Goal: Transaction & Acquisition: Purchase product/service

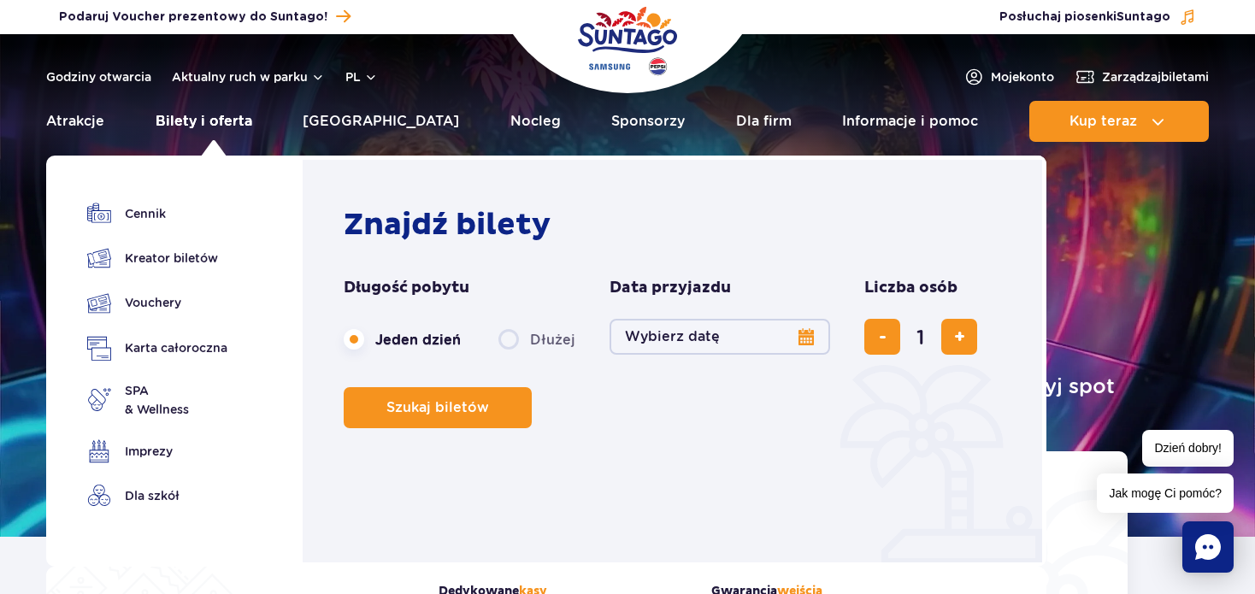
click at [238, 121] on link "Bilety i oferta" at bounding box center [204, 121] width 97 height 41
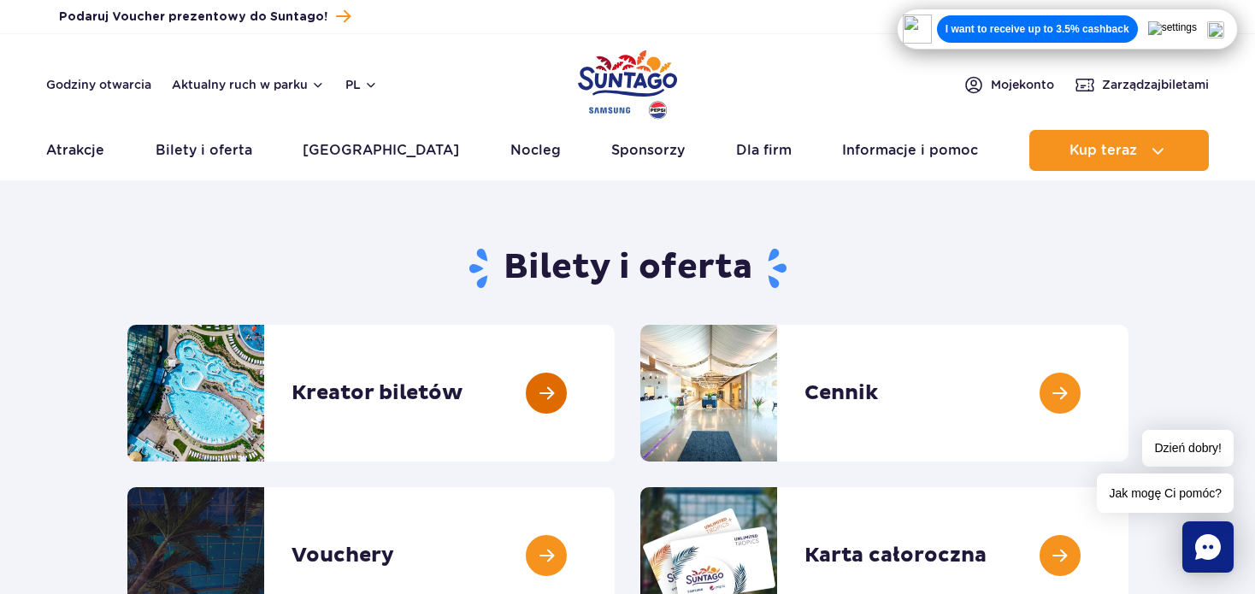
click at [614, 416] on link at bounding box center [614, 393] width 0 height 137
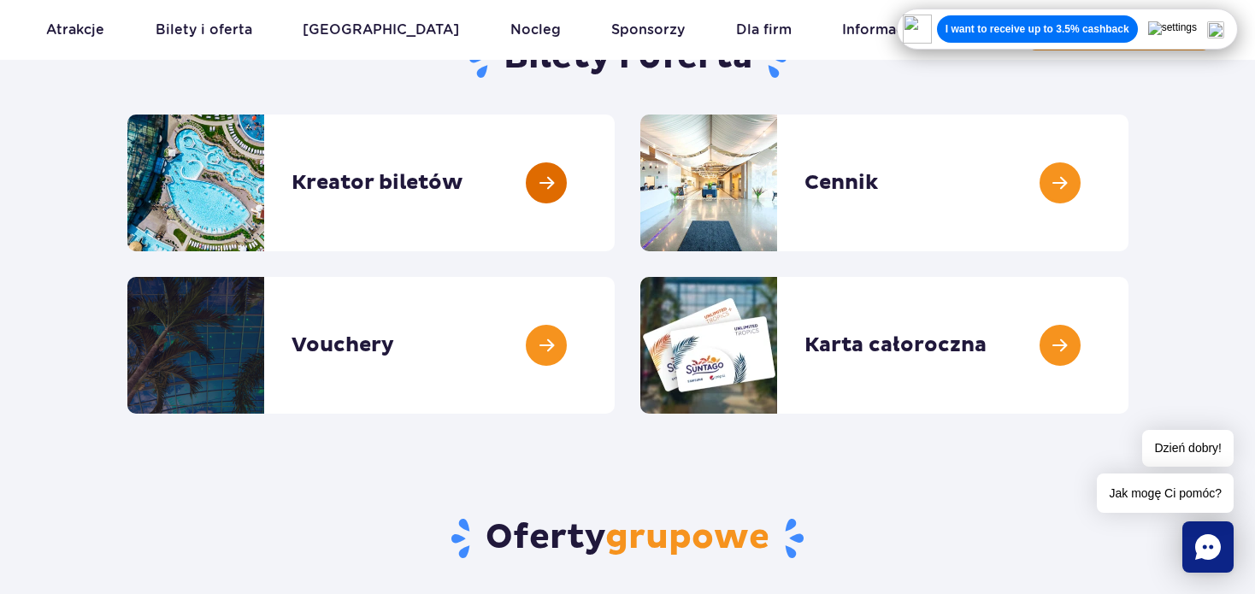
scroll to position [212, 0]
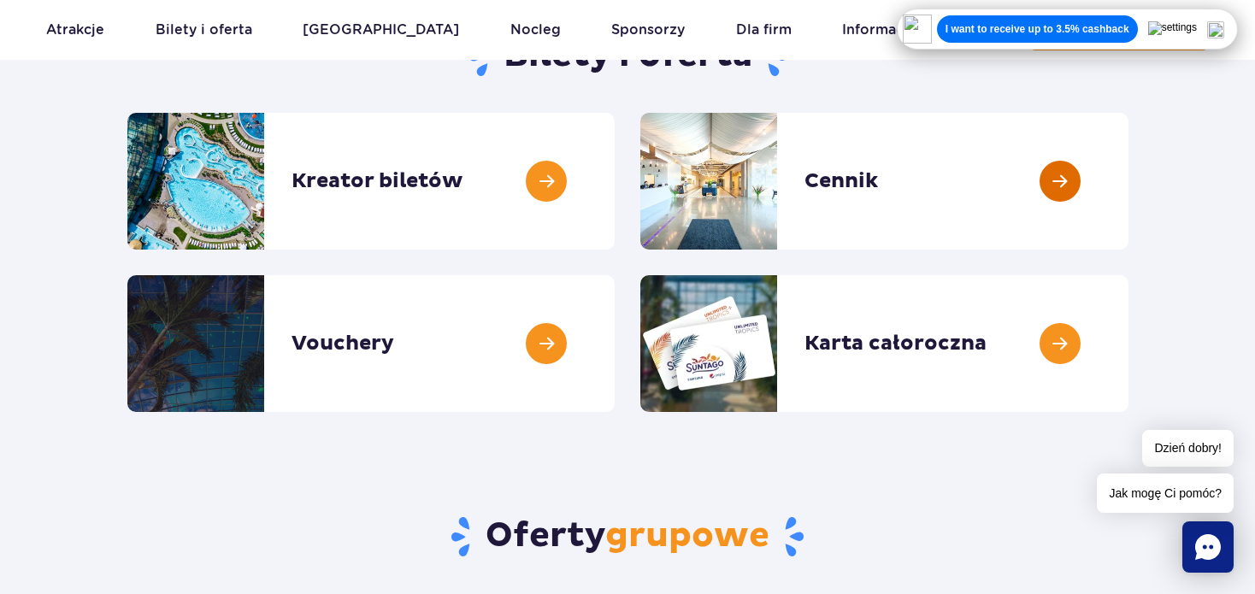
click at [1128, 203] on link at bounding box center [1128, 181] width 0 height 137
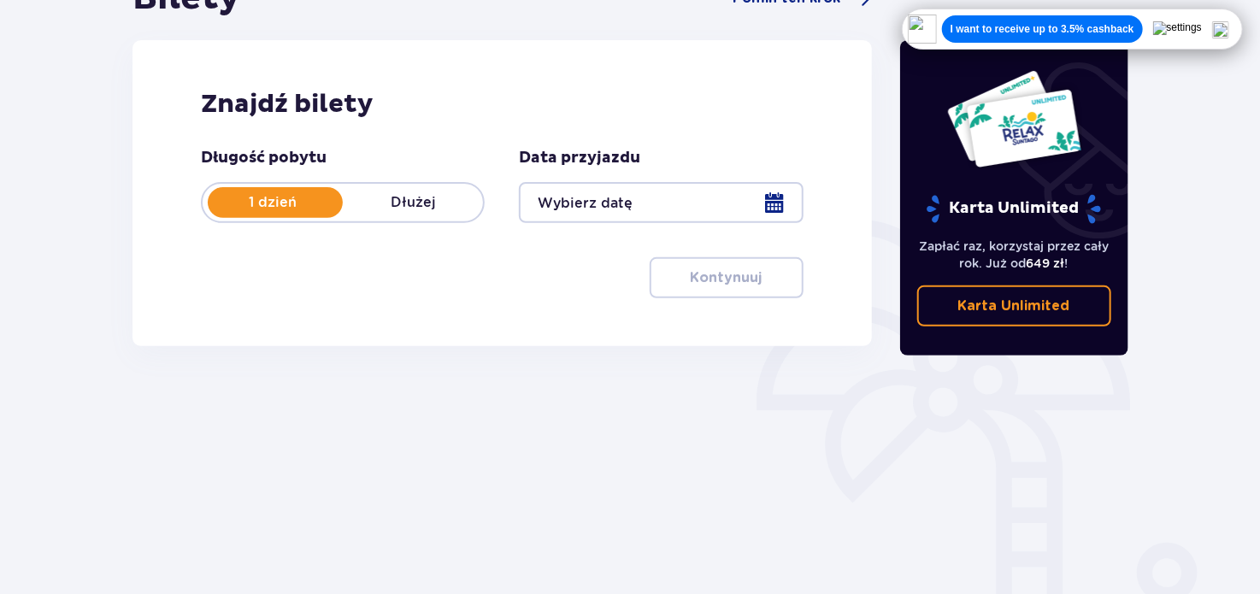
scroll to position [205, 0]
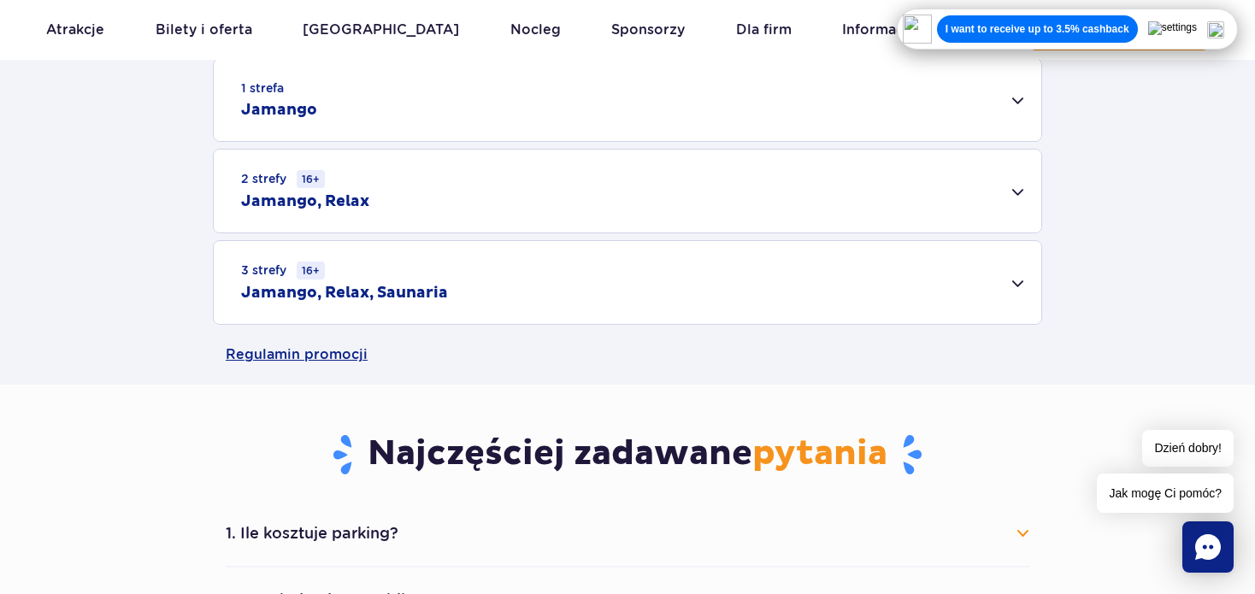
scroll to position [574, 0]
click at [935, 305] on div "3 strefy 16+ Jamango, Relax, Saunaria" at bounding box center [627, 282] width 827 height 83
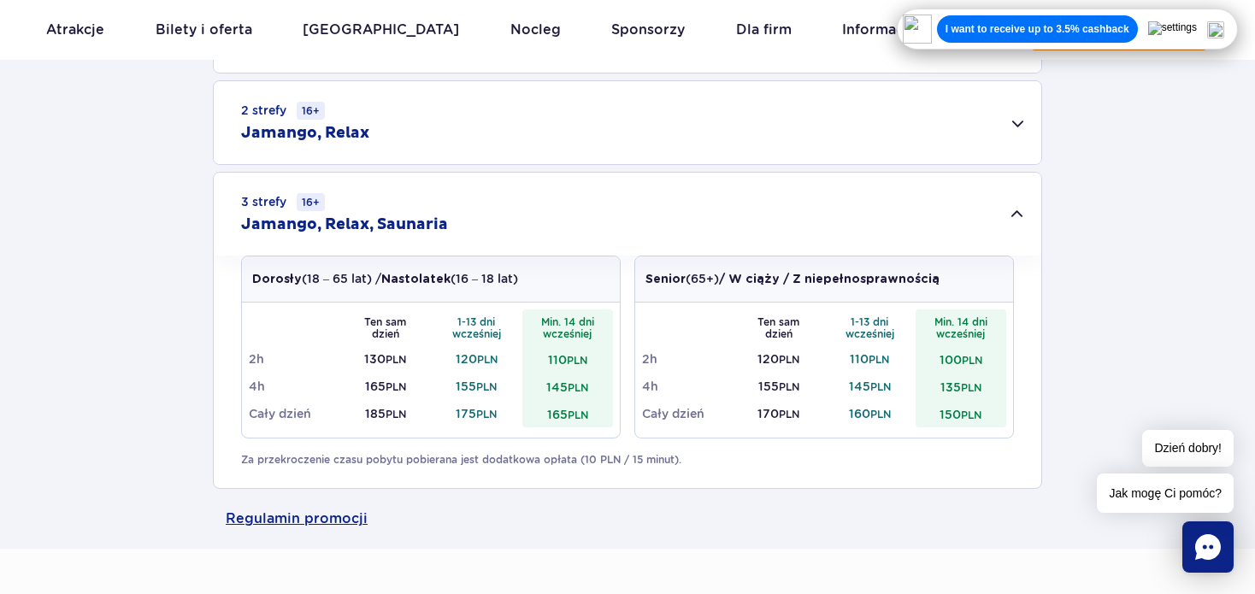
scroll to position [655, 0]
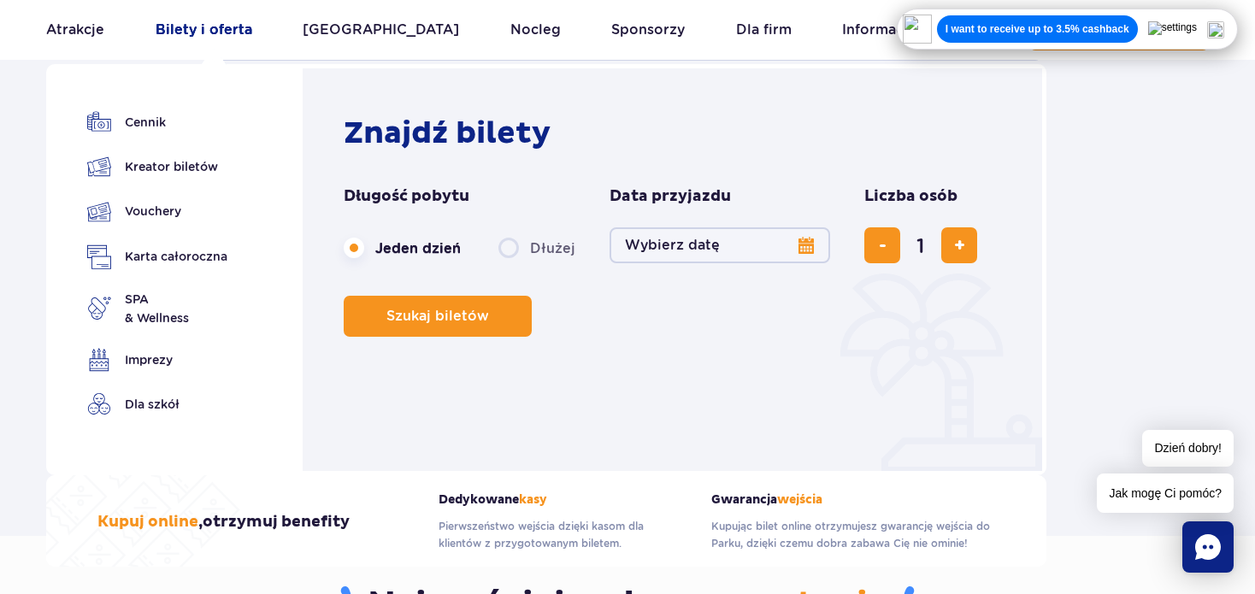
click at [235, 31] on link "Bilety i oferta" at bounding box center [204, 29] width 97 height 41
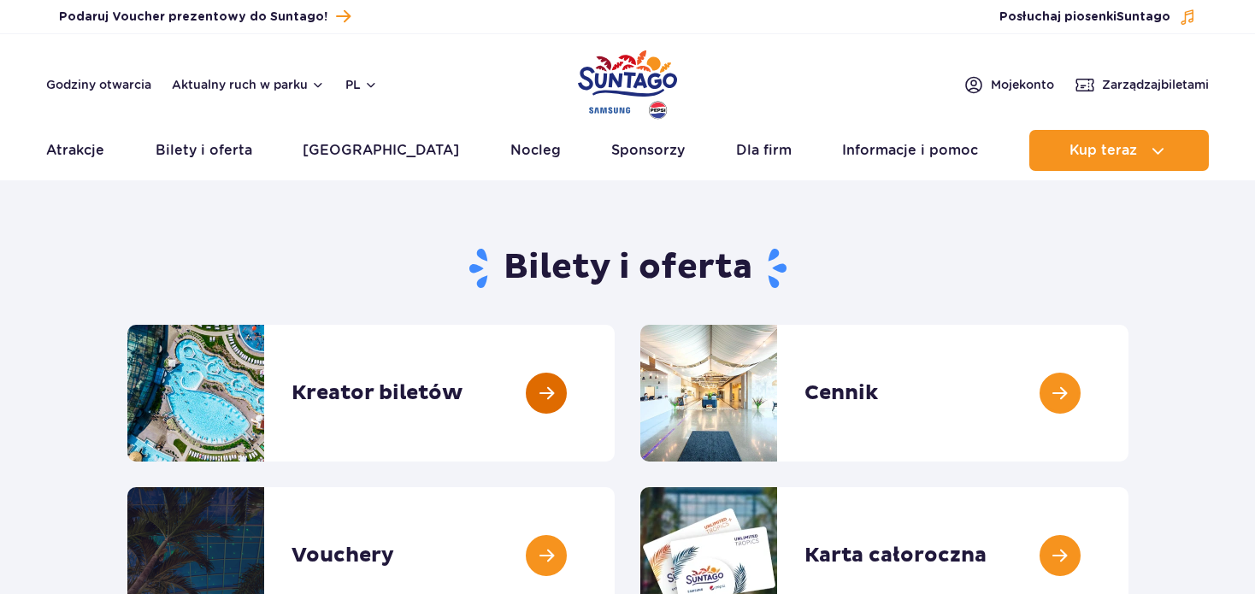
click at [614, 379] on link at bounding box center [614, 393] width 0 height 137
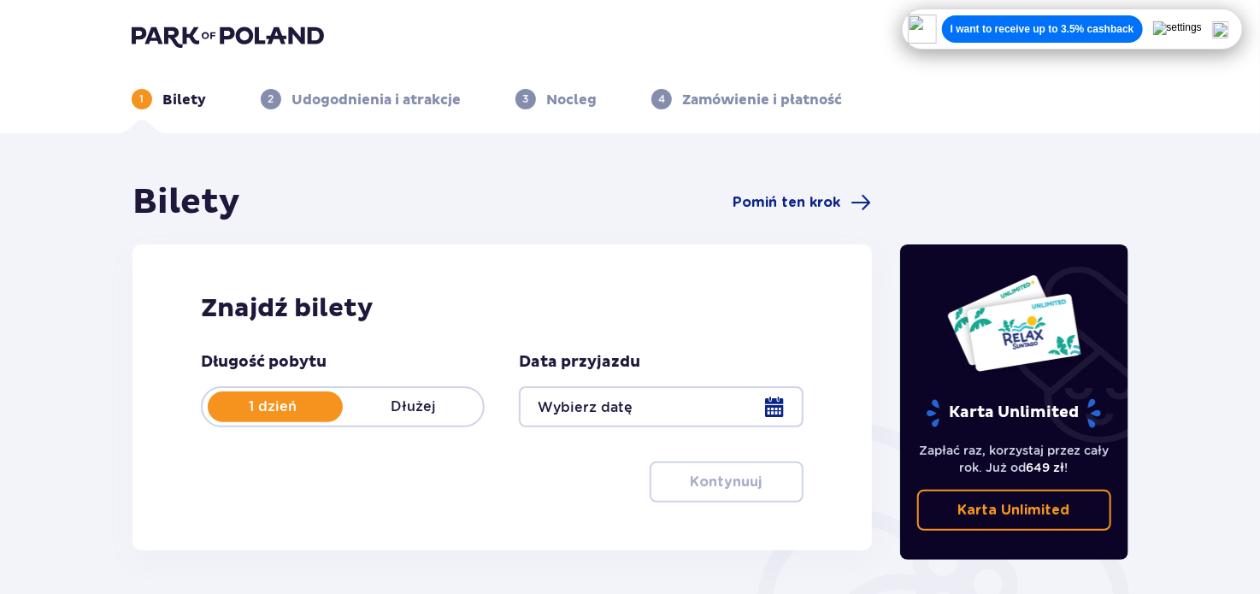
click at [645, 403] on div at bounding box center [661, 406] width 284 height 41
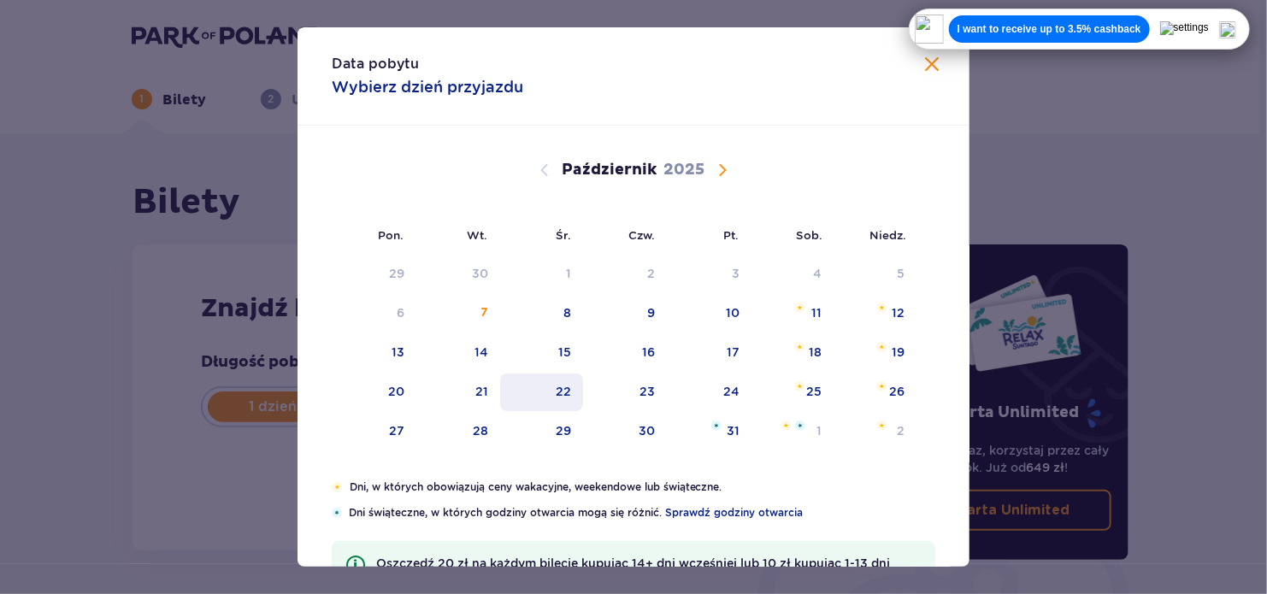
click at [541, 396] on div "22" at bounding box center [541, 392] width 83 height 38
type input "22.10.25"
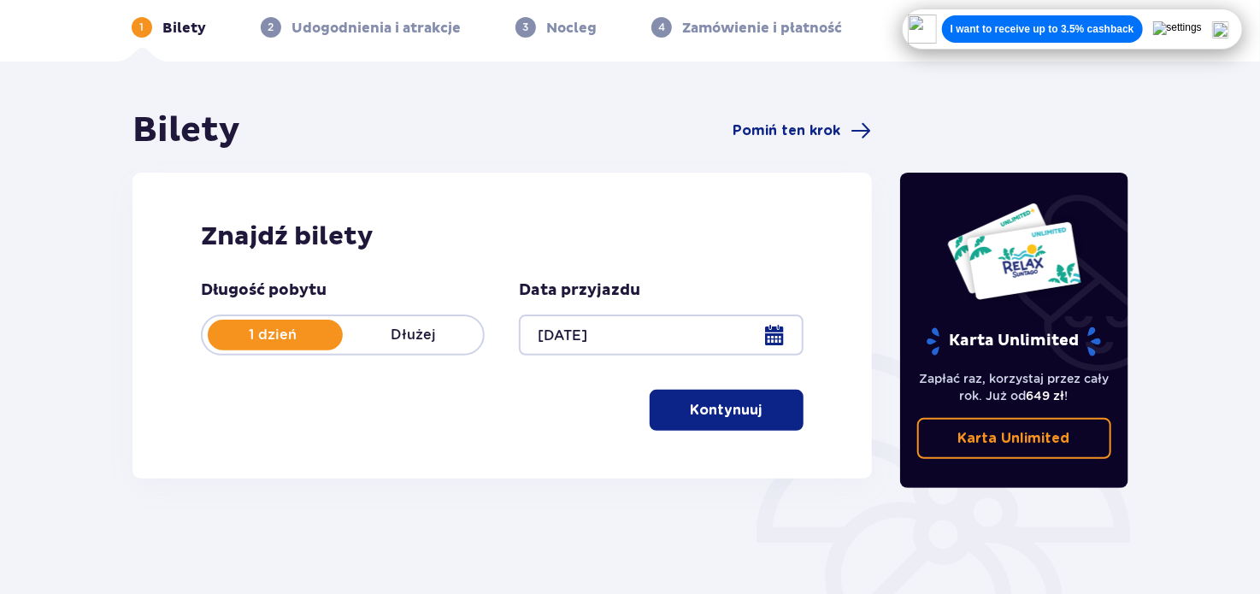
scroll to position [112, 0]
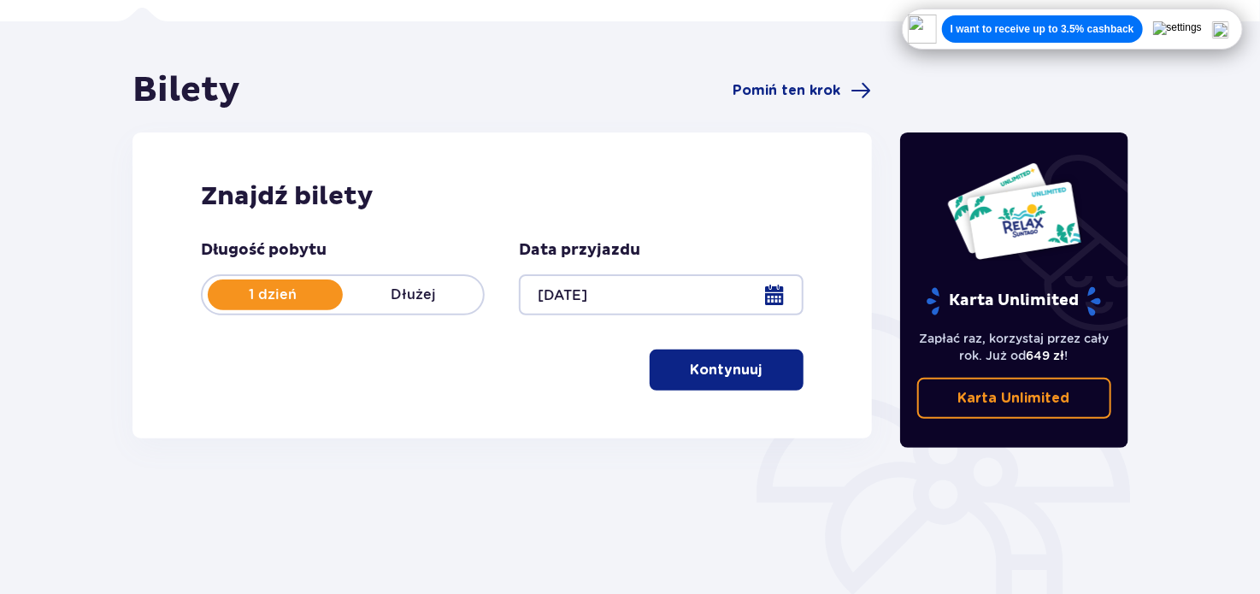
click at [709, 374] on p "Kontynuuj" at bounding box center [727, 370] width 72 height 19
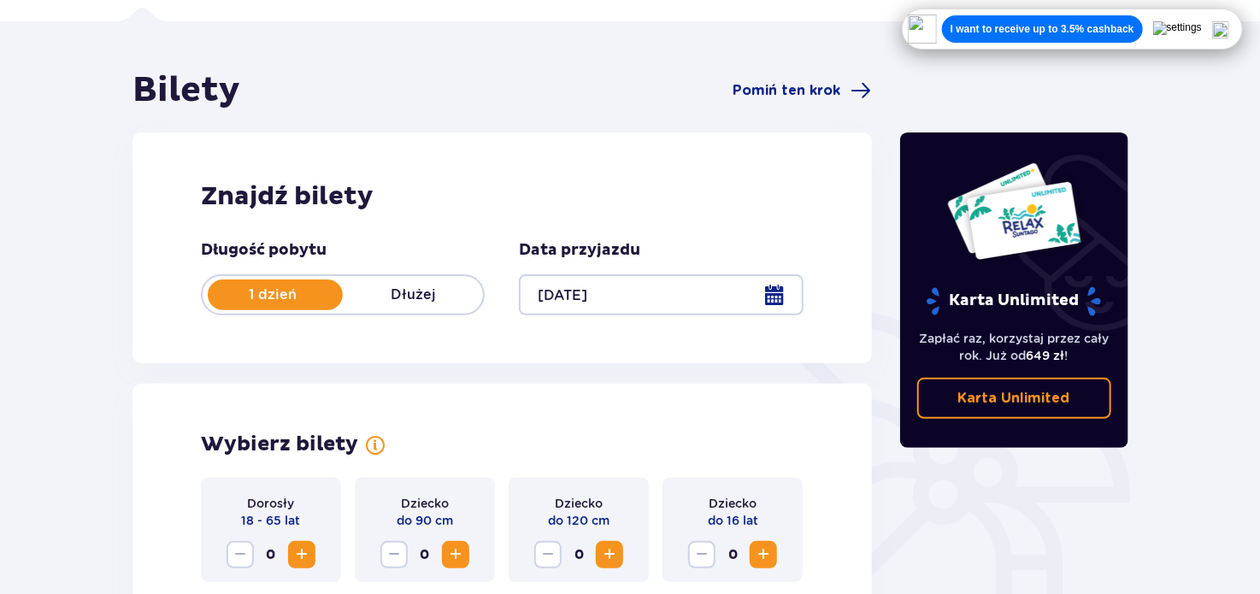
scroll to position [475, 0]
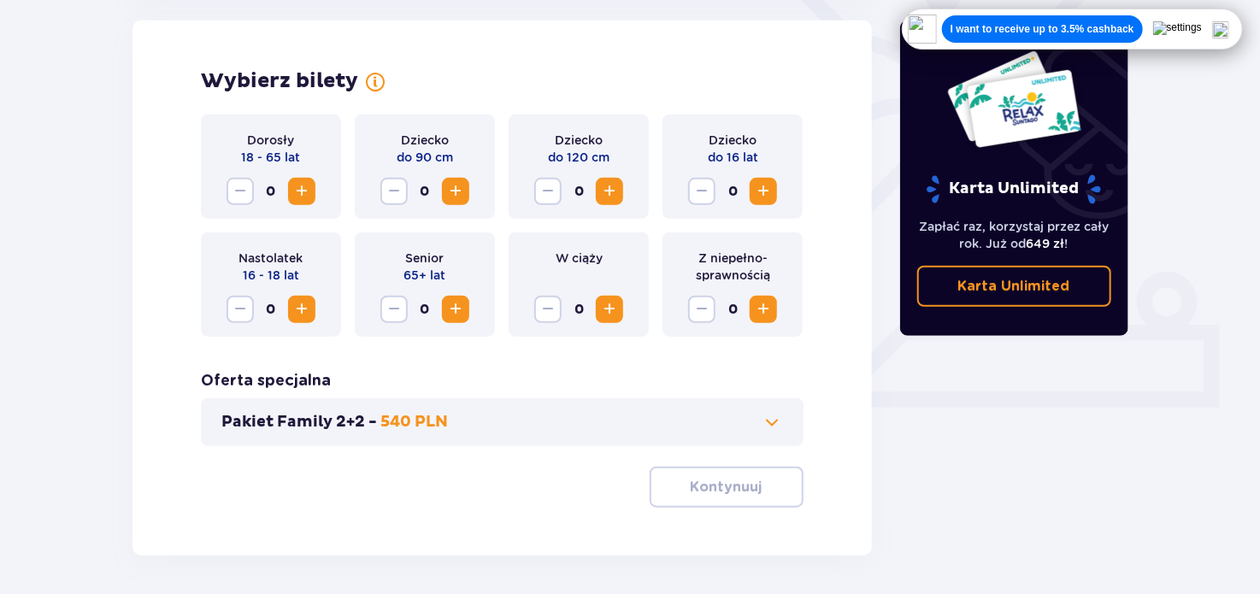
click at [308, 192] on span "Zwiększ" at bounding box center [301, 191] width 21 height 21
click at [707, 510] on div "Wybierz bilety Dorosły 18 - 65 lat 2 Dziecko do 90 cm 0 Dziecko do 120 cm 0 Dzi…" at bounding box center [501, 288] width 739 height 535
click at [674, 480] on button "Kontynuuj" at bounding box center [727, 487] width 154 height 41
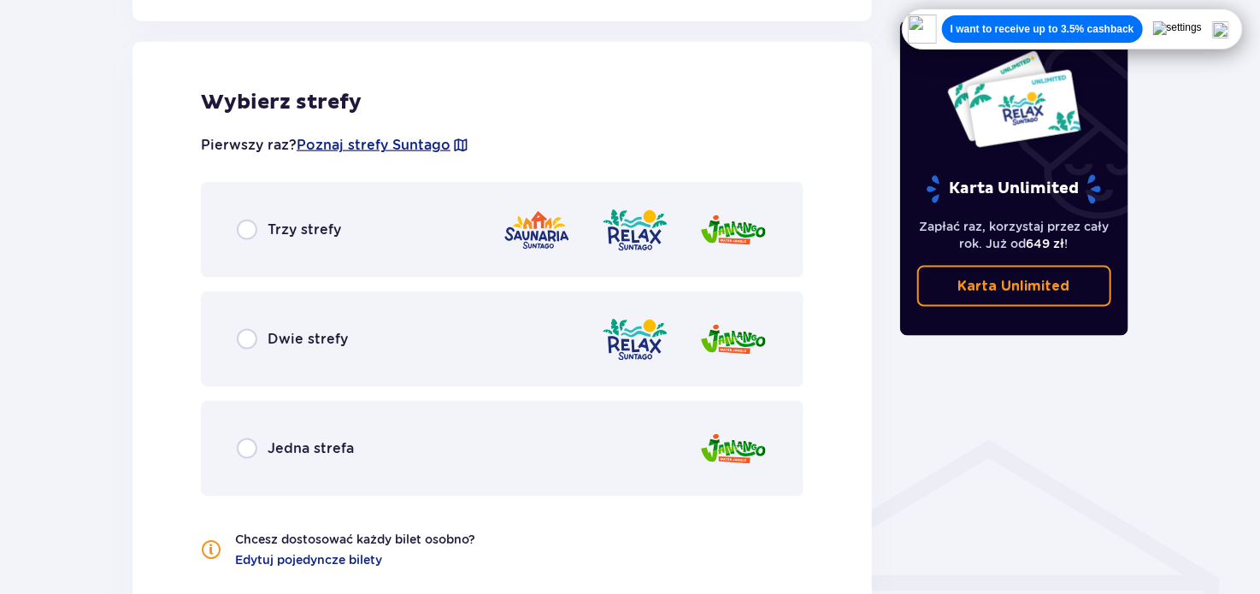
scroll to position [1020, 0]
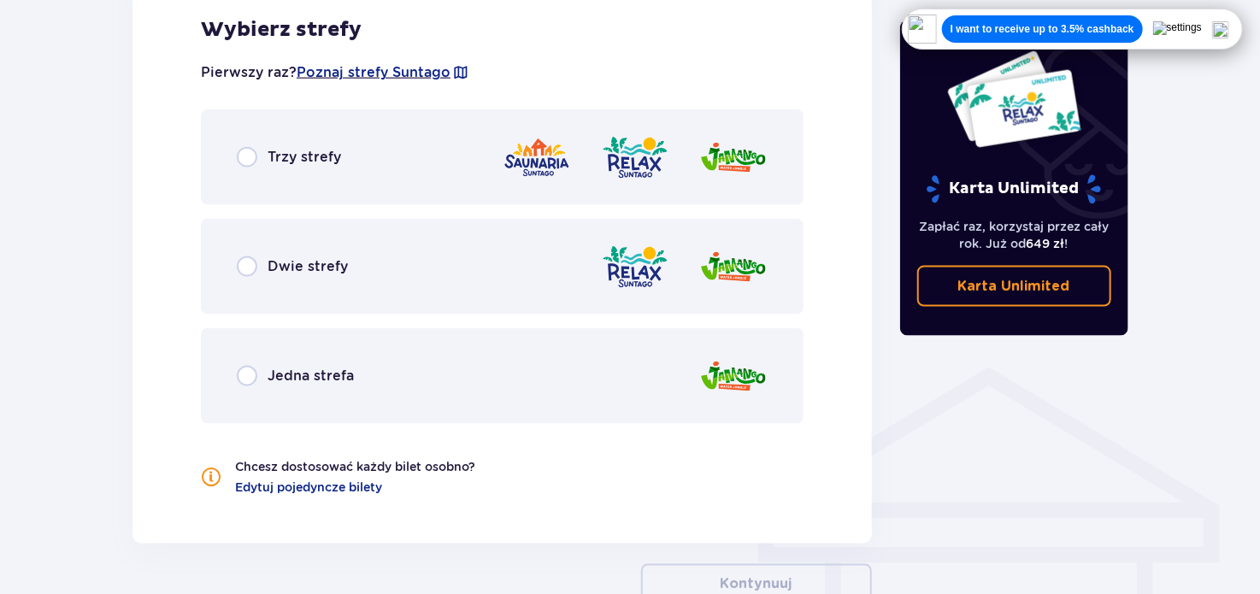
click at [246, 163] on input "radio" at bounding box center [247, 157] width 21 height 21
radio input "true"
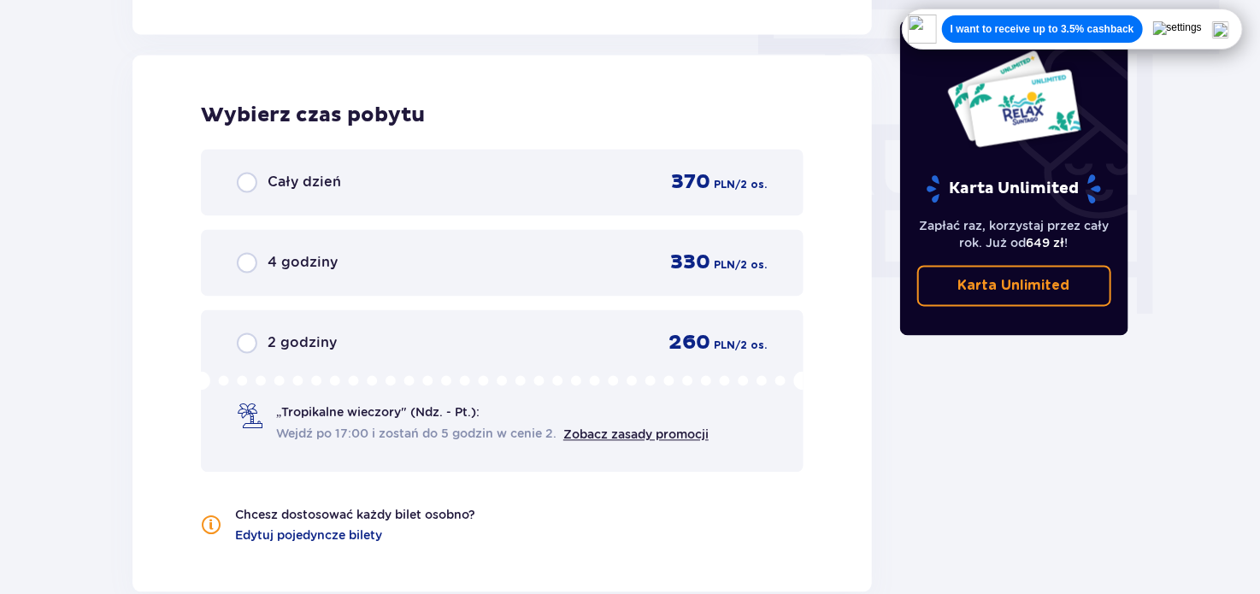
scroll to position [1543, 0]
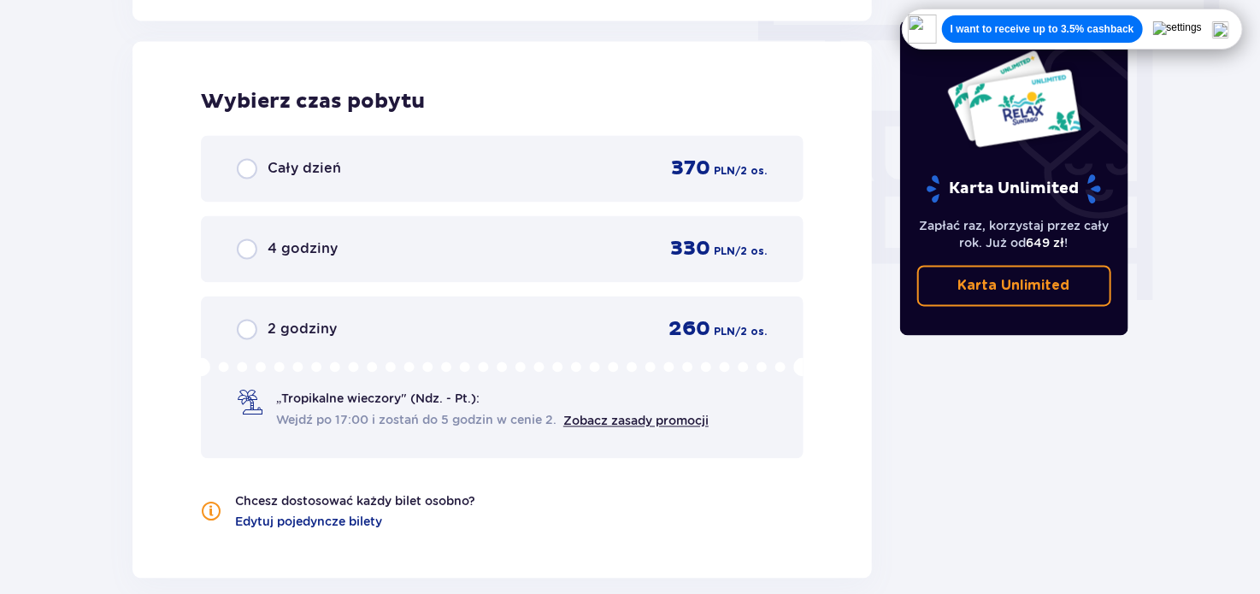
click at [250, 173] on input "radio" at bounding box center [247, 169] width 21 height 21
radio input "true"
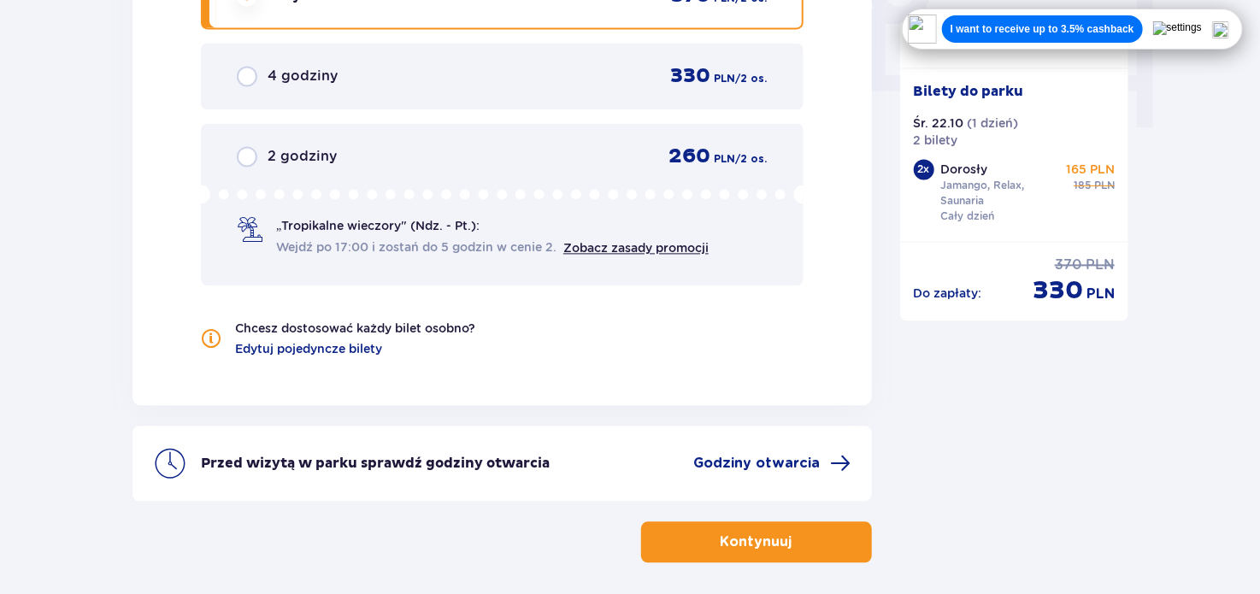
scroll to position [1726, 0]
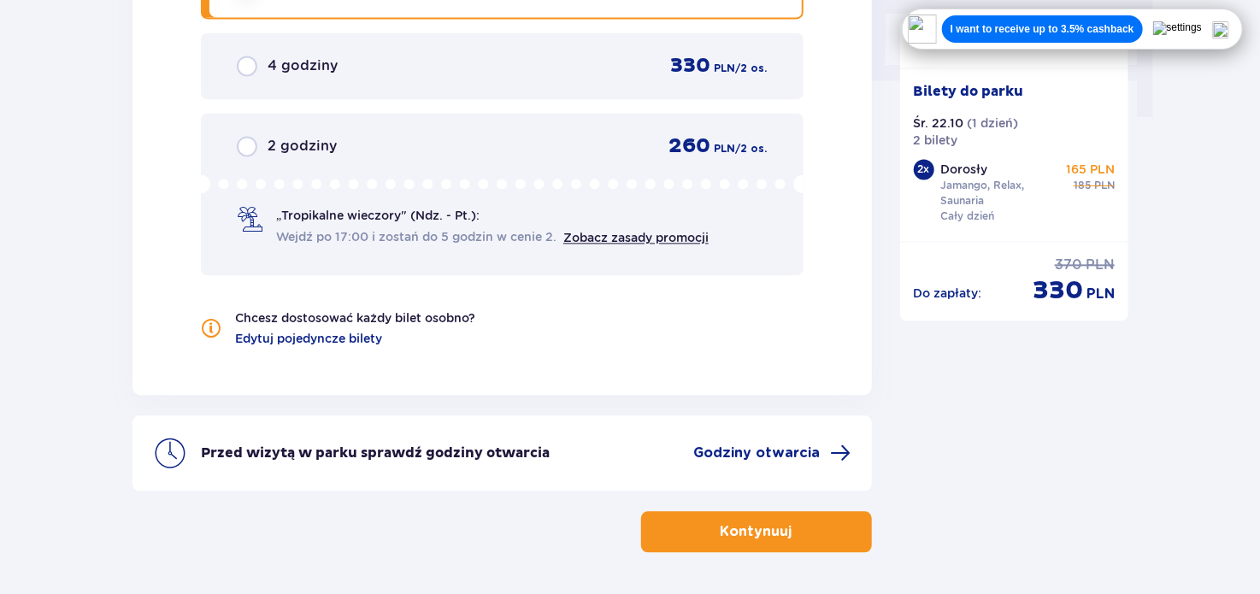
click at [237, 136] on input "radio" at bounding box center [247, 146] width 21 height 21
radio input "true"
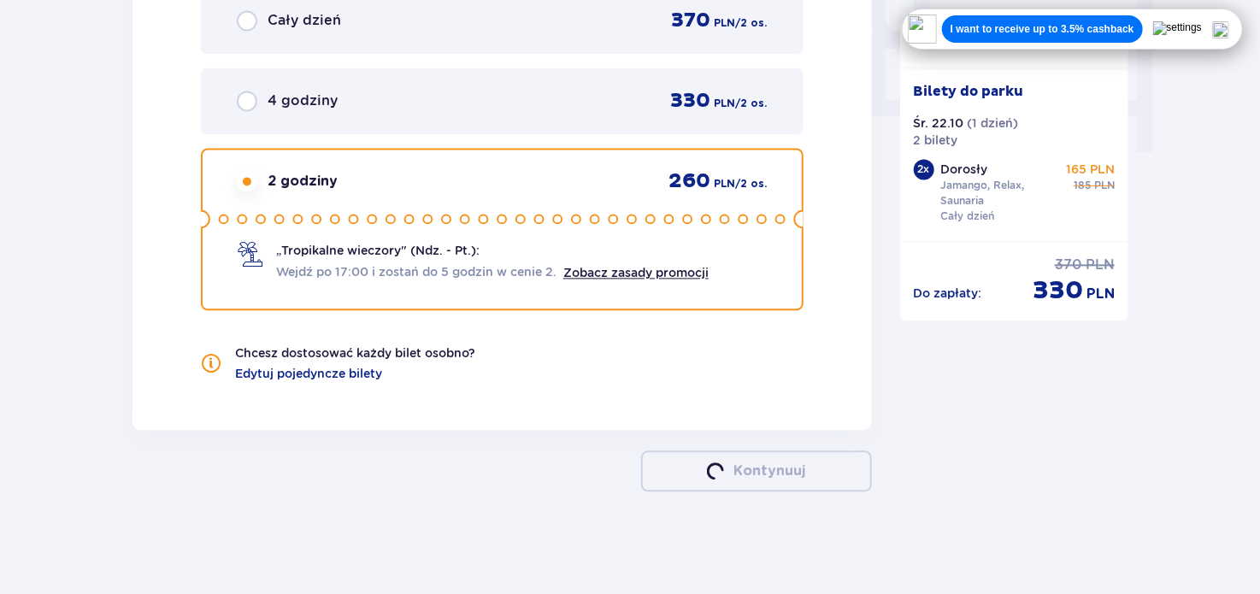
scroll to position [1689, 0]
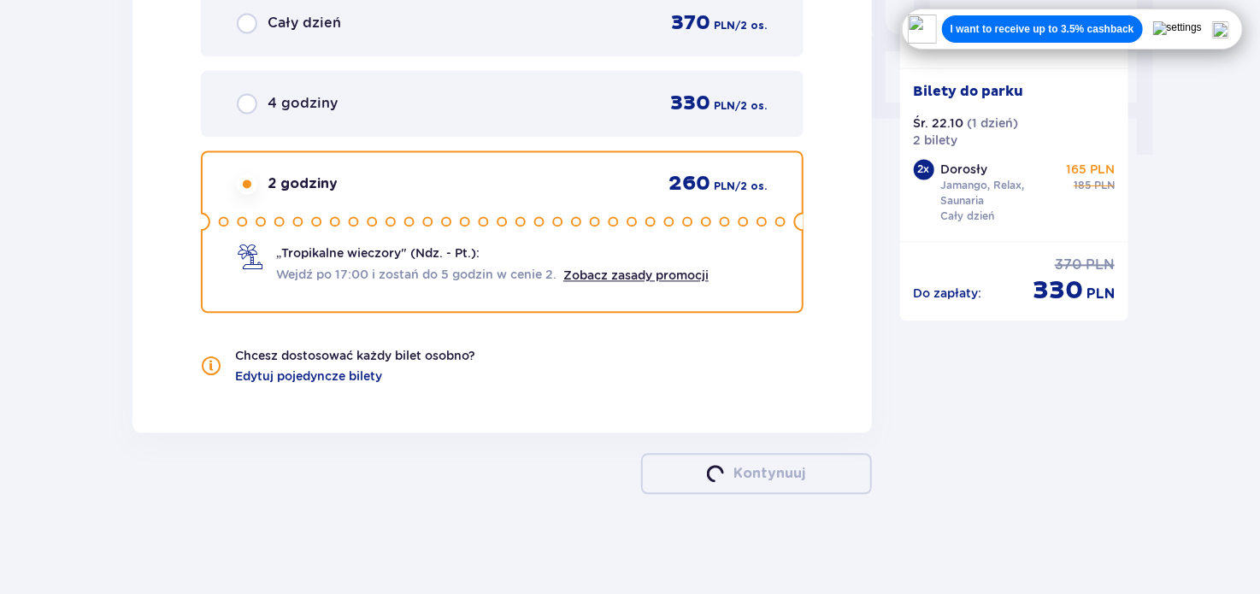
click at [237, 93] on input "radio" at bounding box center [247, 103] width 21 height 21
radio input "true"
click at [237, 13] on input "radio" at bounding box center [247, 23] width 21 height 21
radio input "true"
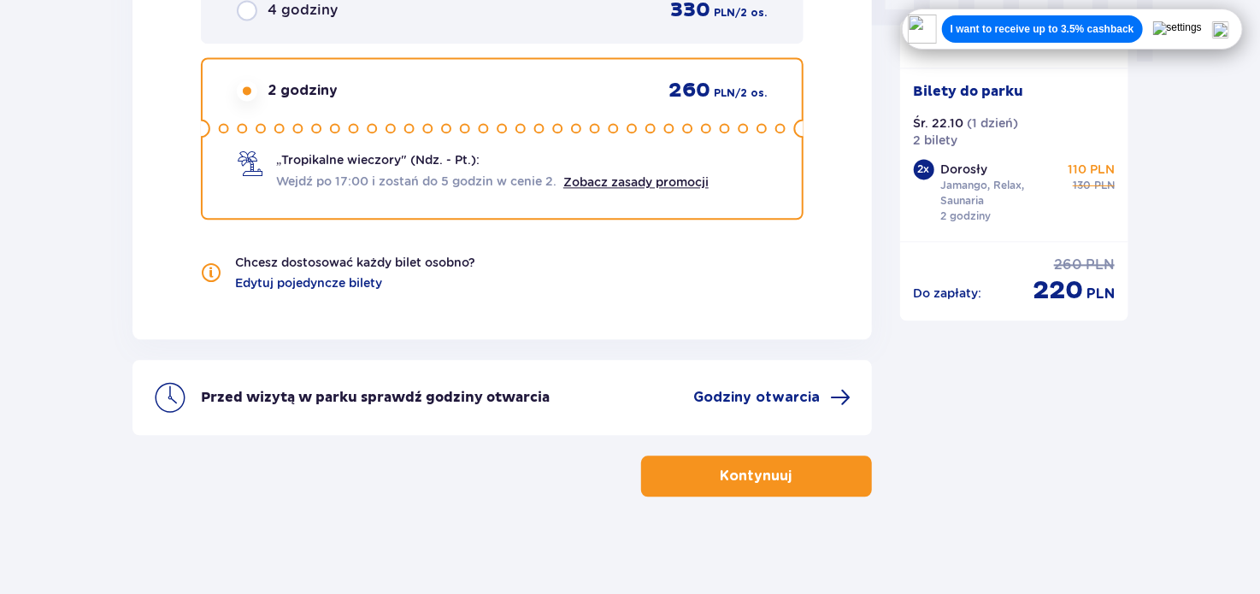
scroll to position [1784, 0]
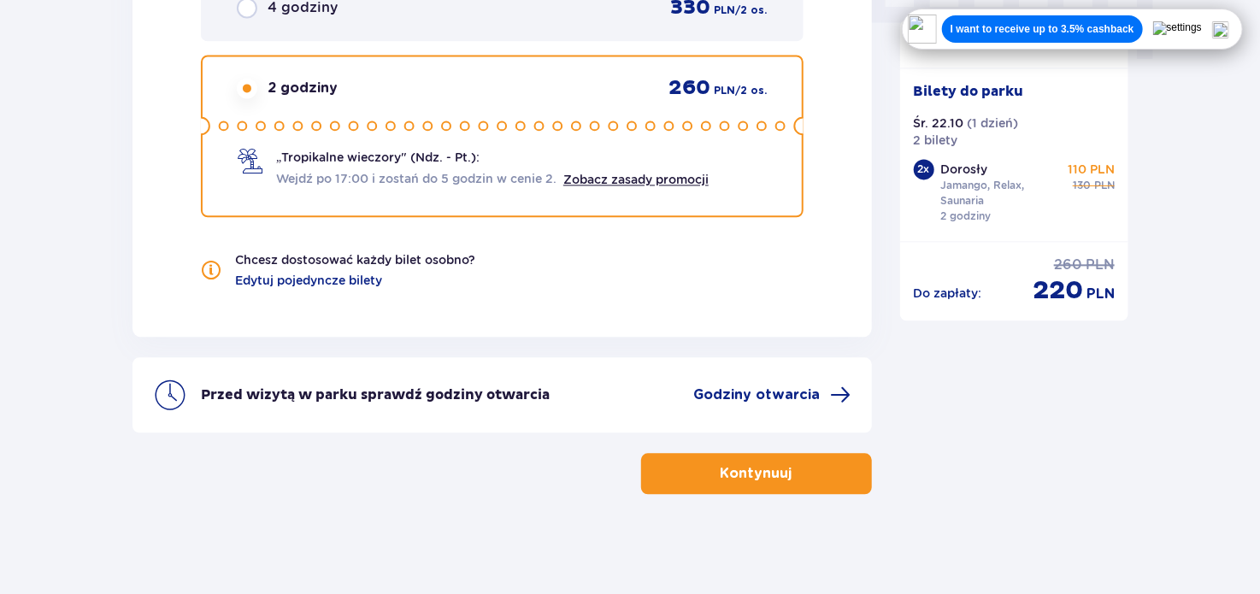
click at [139, 191] on div "Wybierz czas pobytu Cały dzień 370 PLN / 2 os. 4 godziny 330 PLN / 2 os. 2 godz…" at bounding box center [501, 68] width 739 height 537
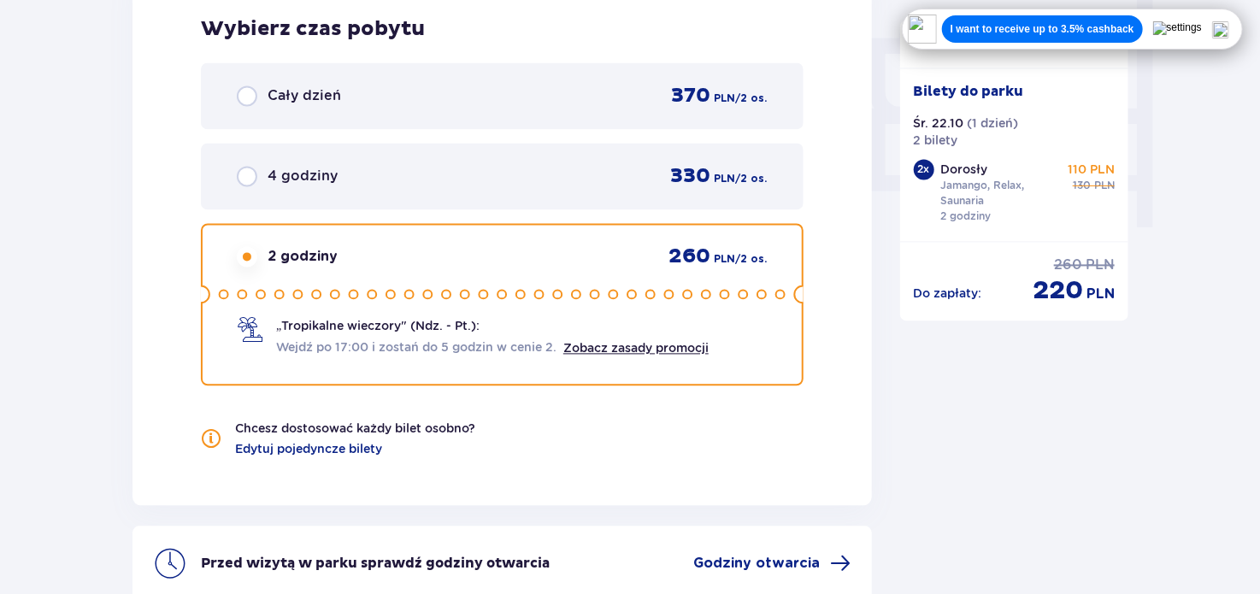
scroll to position [1614, 0]
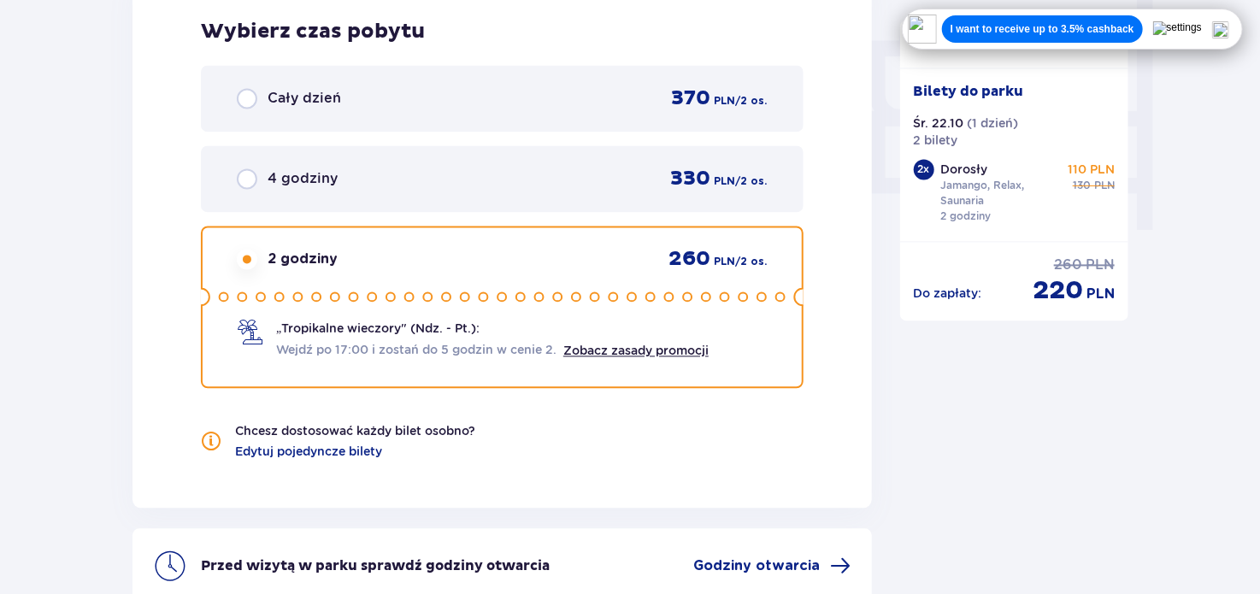
click at [246, 99] on input "radio" at bounding box center [247, 98] width 21 height 21
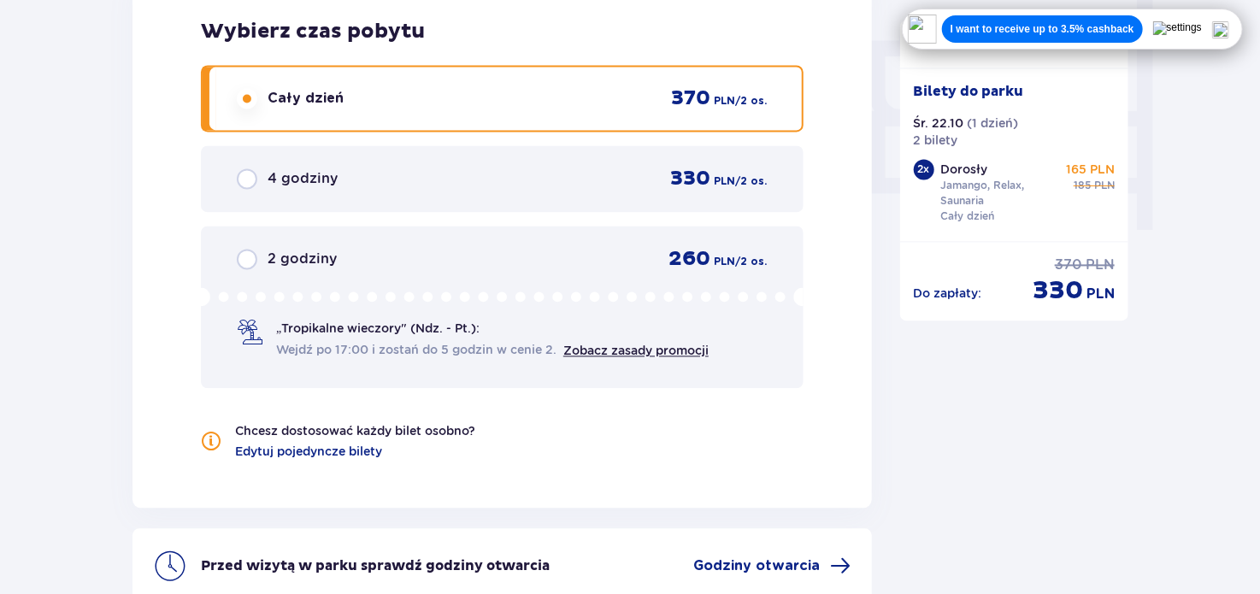
scroll to position [1784, 0]
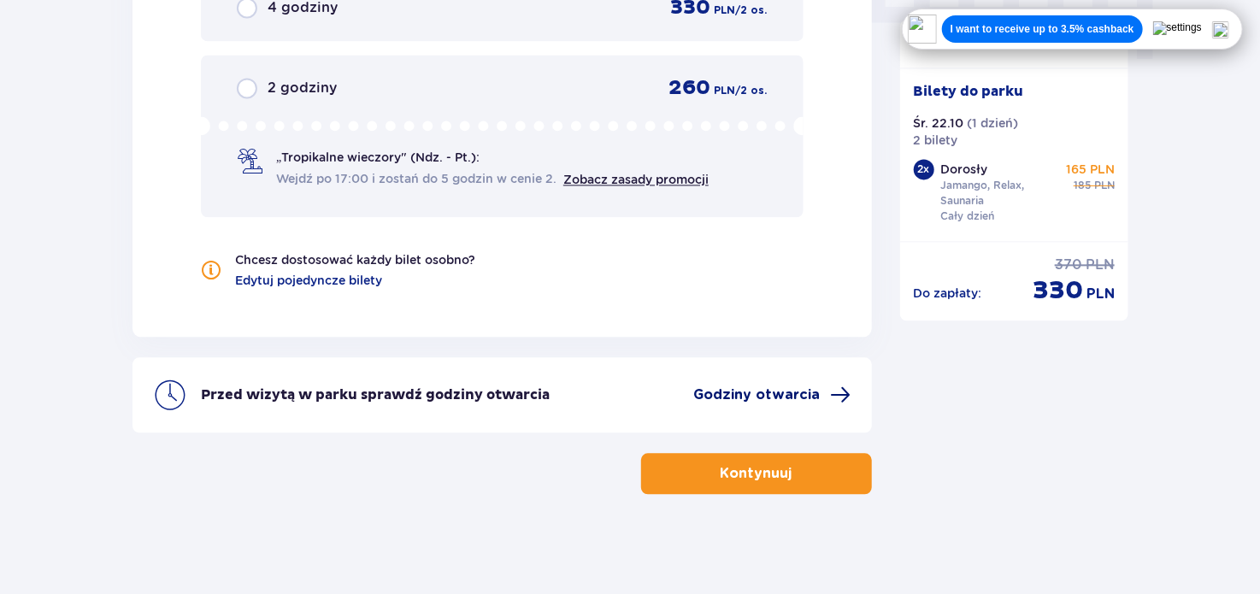
click at [732, 389] on span "Godziny otwarcia" at bounding box center [757, 394] width 126 height 19
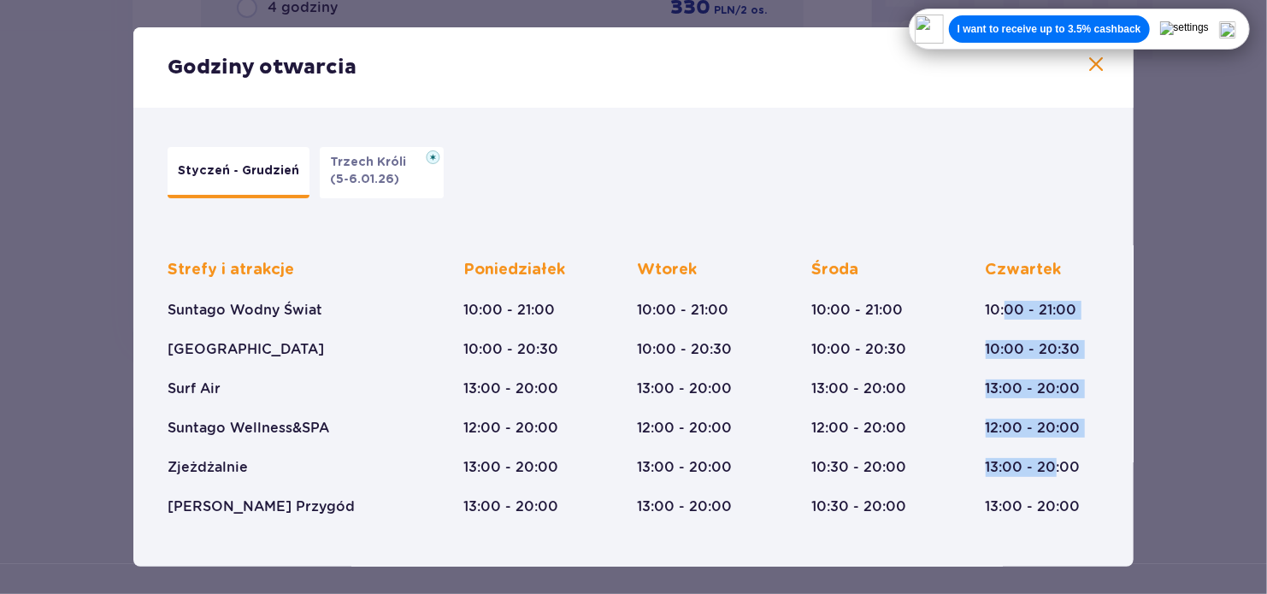
drag, startPoint x: 1002, startPoint y: 325, endPoint x: 1053, endPoint y: 455, distance: 139.3
click at [1053, 455] on div "Czwartek 10:00 - 21:00 10:00 - 20:30 13:00 - 20:00 12:00 - 20:00 13:00 - 20:00 …" at bounding box center [1032, 388] width 95 height 256
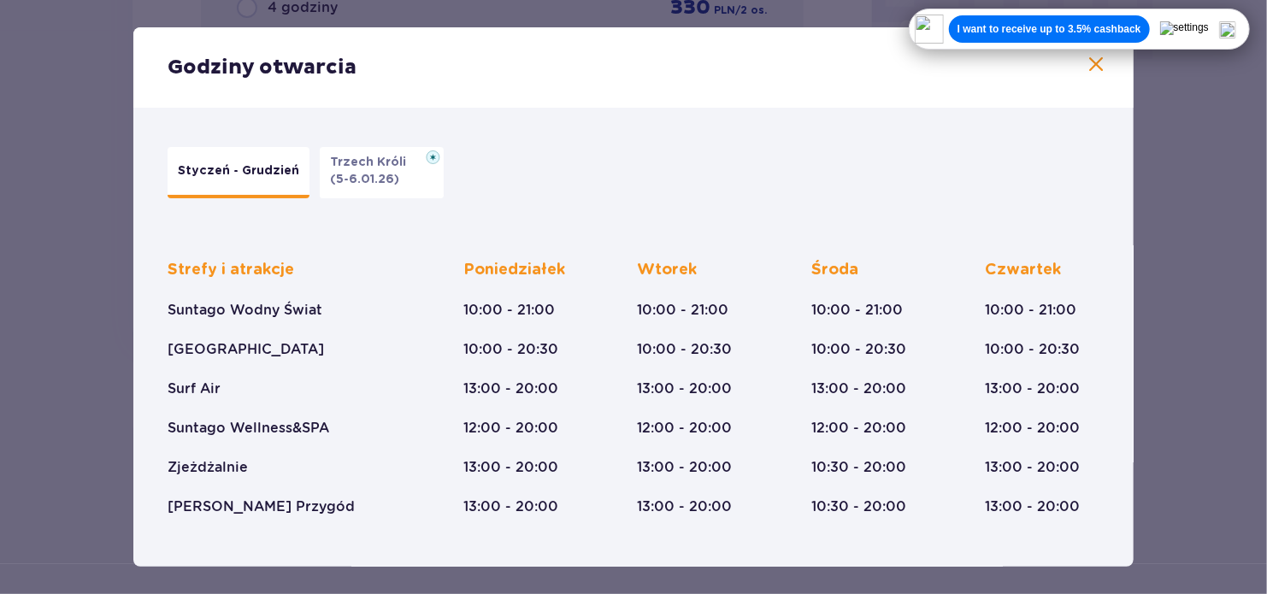
click at [1073, 500] on p "13:00 - 20:00" at bounding box center [1032, 506] width 95 height 19
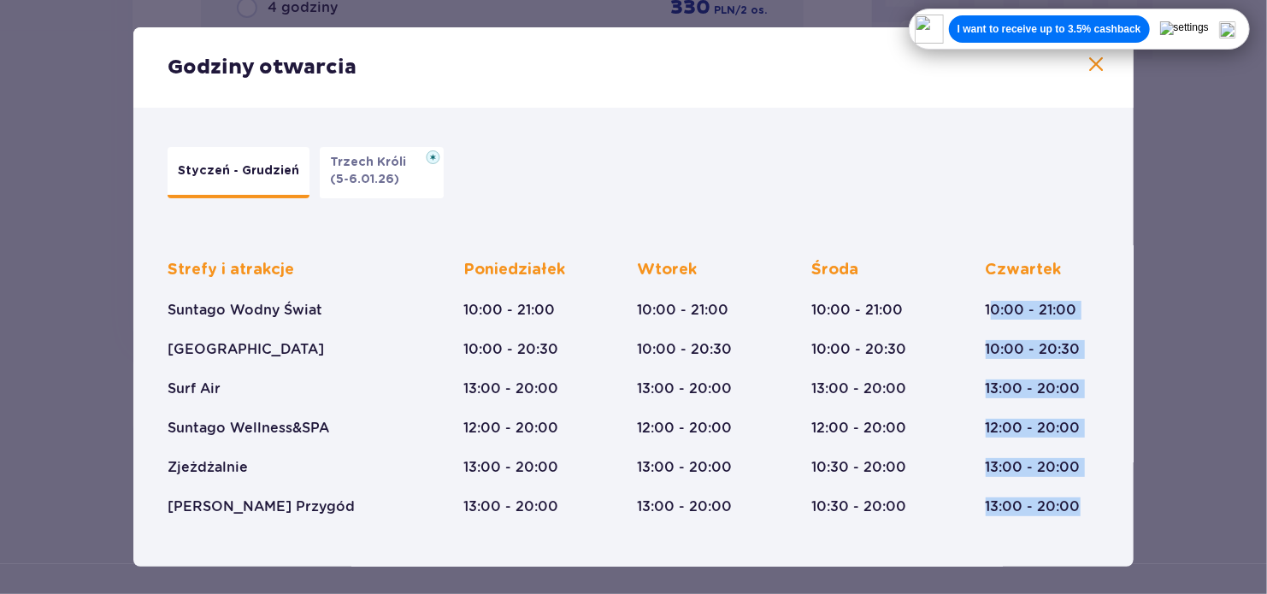
drag, startPoint x: 1073, startPoint y: 500, endPoint x: 984, endPoint y: 317, distance: 203.7
click at [985, 317] on div "Czwartek 10:00 - 21:00 10:00 - 20:30 13:00 - 20:00 12:00 - 20:00 13:00 - 20:00 …" at bounding box center [1032, 388] width 95 height 256
click at [968, 325] on div "Strefy i atrakcje Suntago Wodny Świat Crocodile Island Surf Air Suntago Wellnes…" at bounding box center [634, 374] width 932 height 284
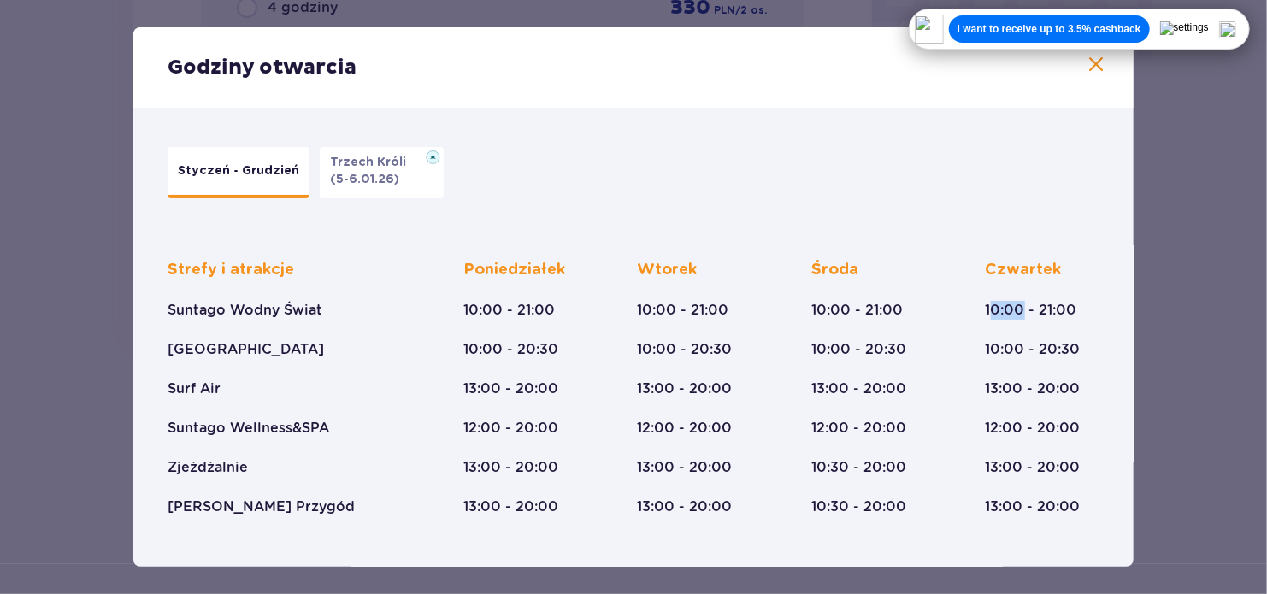
drag, startPoint x: 986, startPoint y: 302, endPoint x: 1022, endPoint y: 303, distance: 35.9
click at [1022, 303] on p "10:00 - 21:00" at bounding box center [1030, 310] width 91 height 19
click at [1020, 392] on p "13:00 - 20:00" at bounding box center [1032, 388] width 95 height 19
drag, startPoint x: 1026, startPoint y: 391, endPoint x: 1088, endPoint y: 407, distance: 64.5
click at [1088, 407] on div "Czwartek 10:00 - 21:00 10:00 - 20:30 13:00 - 20:00 12:00 - 20:00 13:00 - 20:00 …" at bounding box center [1042, 388] width 115 height 256
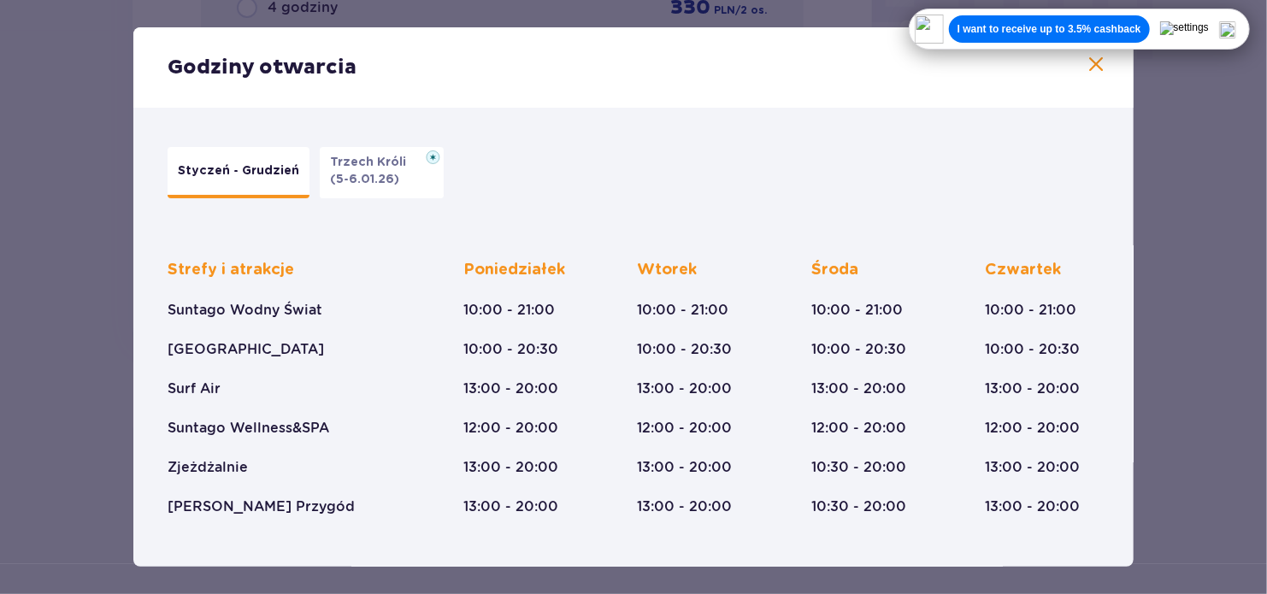
click at [1219, 36] on img at bounding box center [1227, 29] width 17 height 17
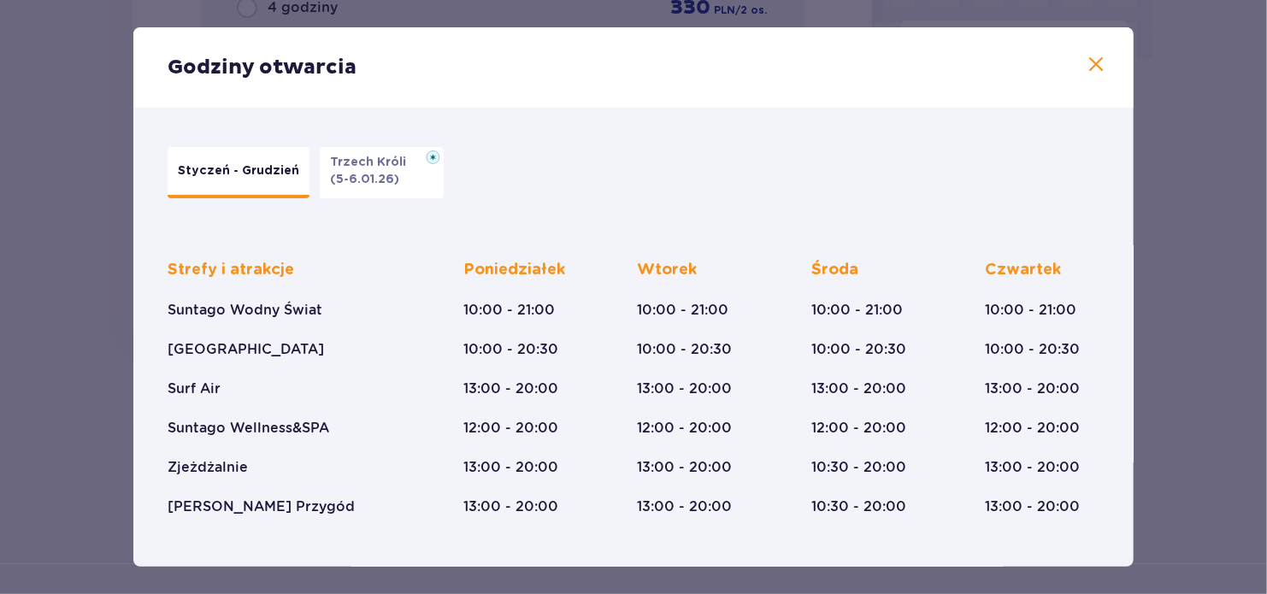
click at [1104, 65] on div "Godziny otwarcia" at bounding box center [633, 67] width 1000 height 80
click at [320, 164] on button "Trzech Króli (5-6.01.26)" at bounding box center [382, 172] width 124 height 51
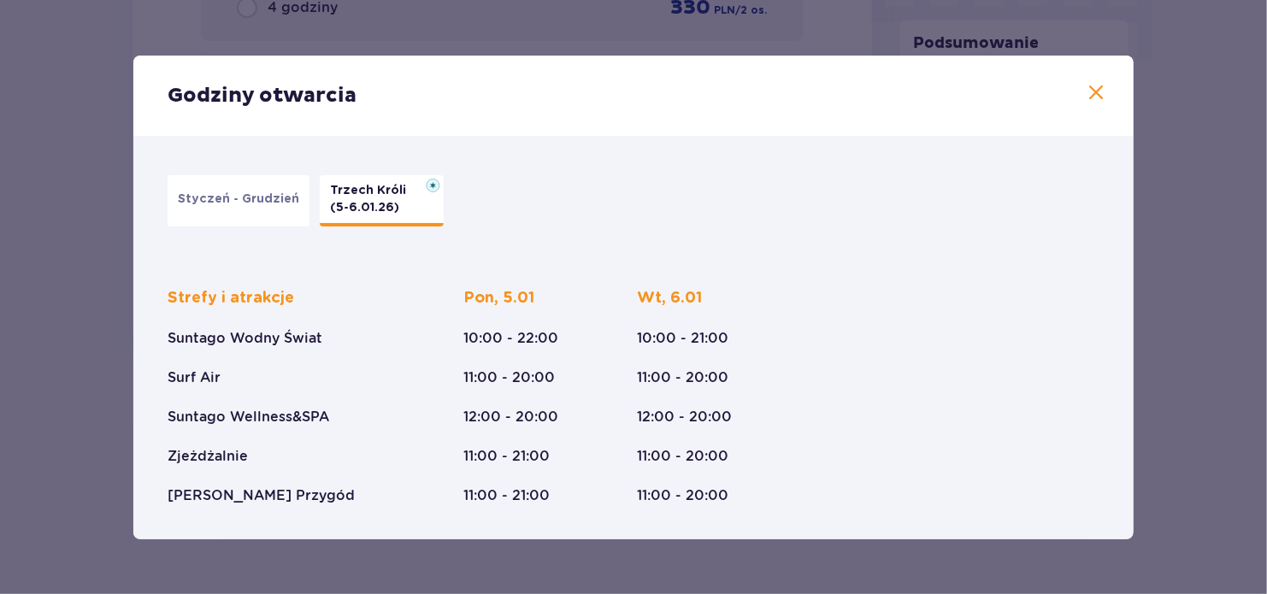
click at [1096, 102] on span at bounding box center [1095, 93] width 21 height 21
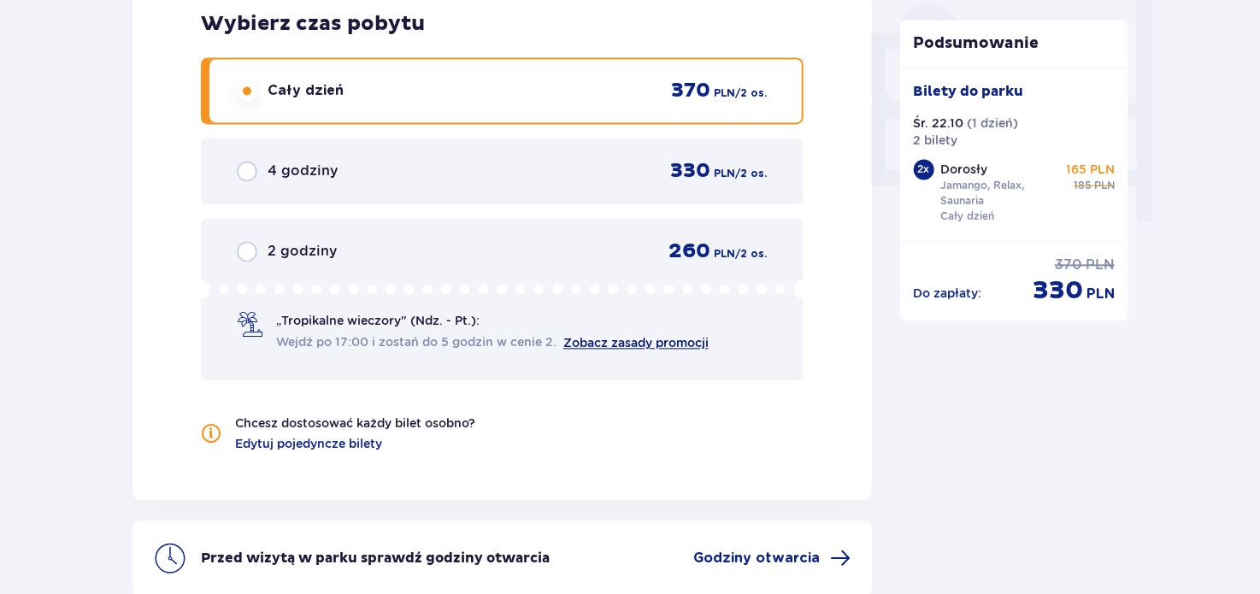
scroll to position [1620, 0]
click at [349, 445] on span "Edytuj pojedyncze bilety" at bounding box center [308, 444] width 147 height 17
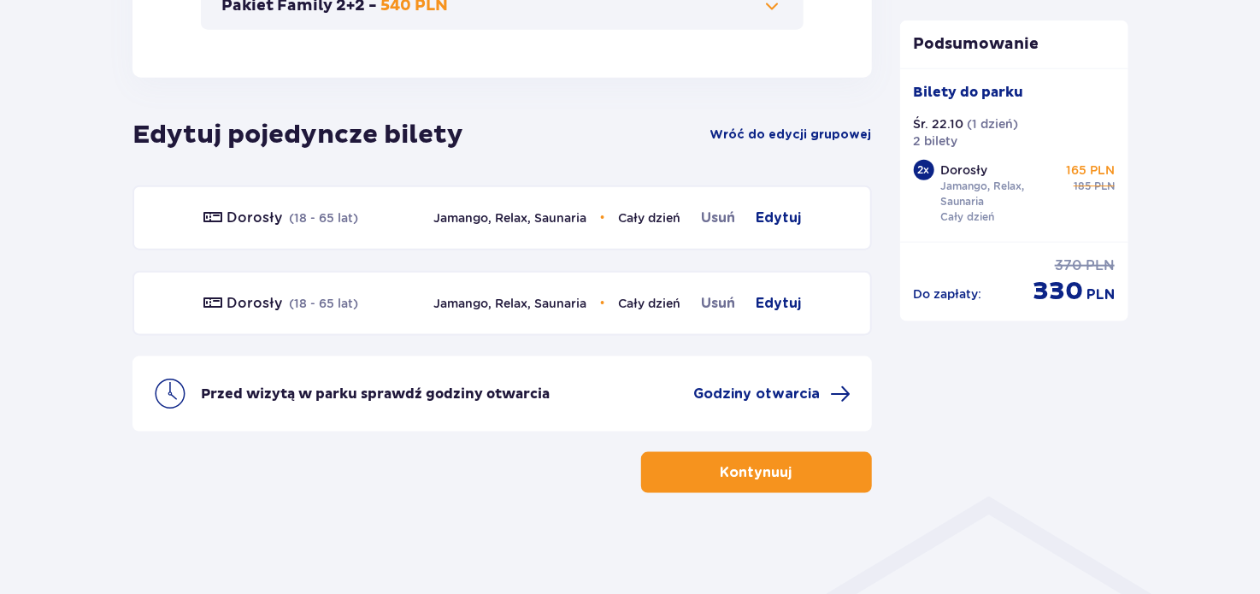
scroll to position [891, 0]
click at [765, 135] on span "Wróć do edycji grupowej" at bounding box center [791, 135] width 162 height 17
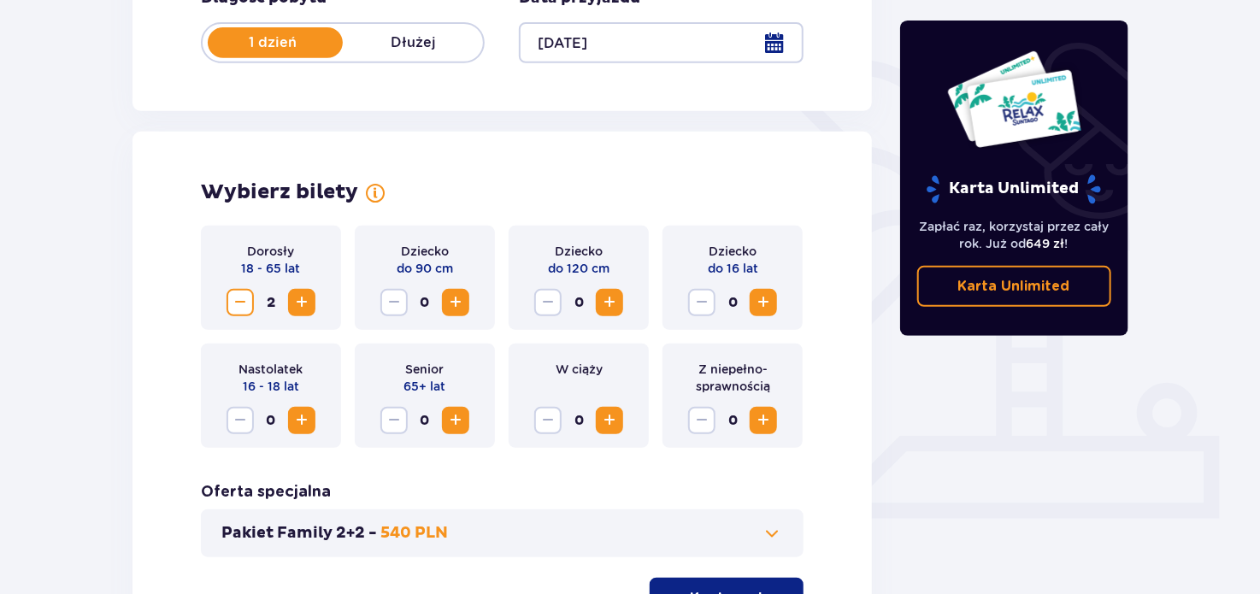
scroll to position [539, 0]
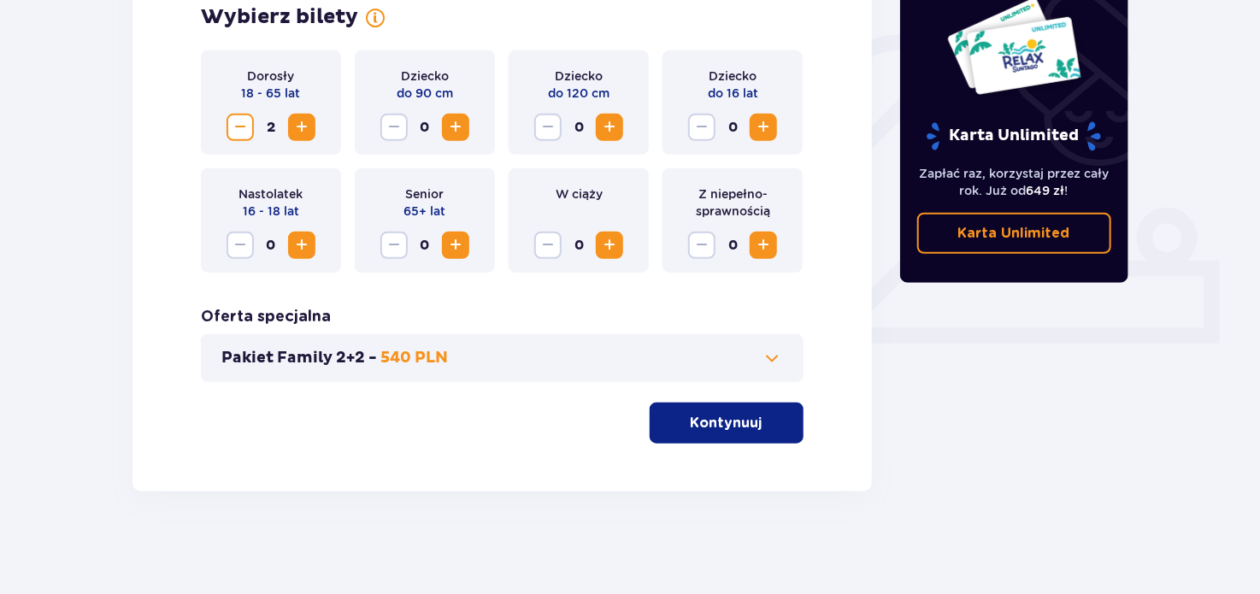
click at [724, 420] on p "Kontynuuj" at bounding box center [727, 423] width 72 height 19
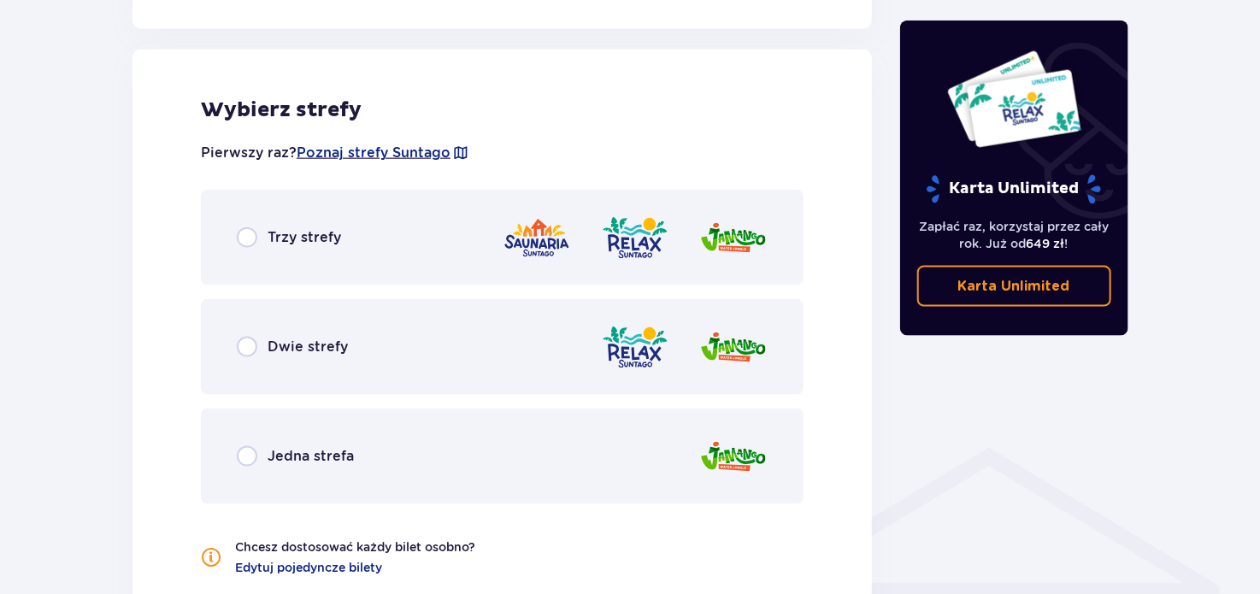
scroll to position [948, 0]
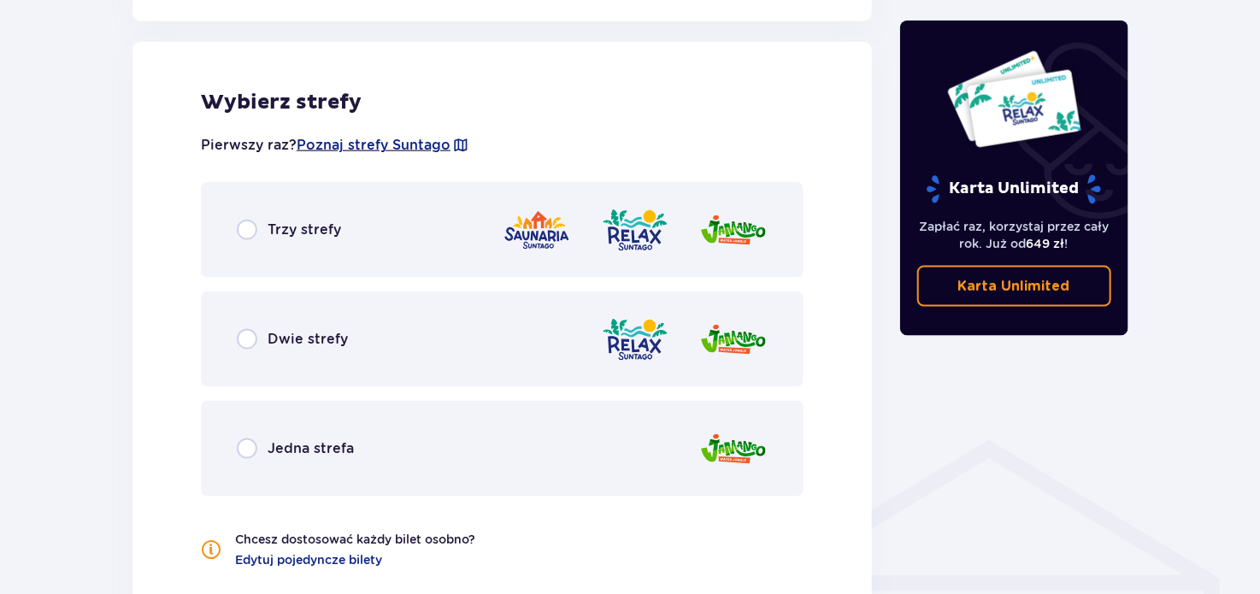
click at [344, 225] on div "Trzy strefy" at bounding box center [502, 230] width 603 height 96
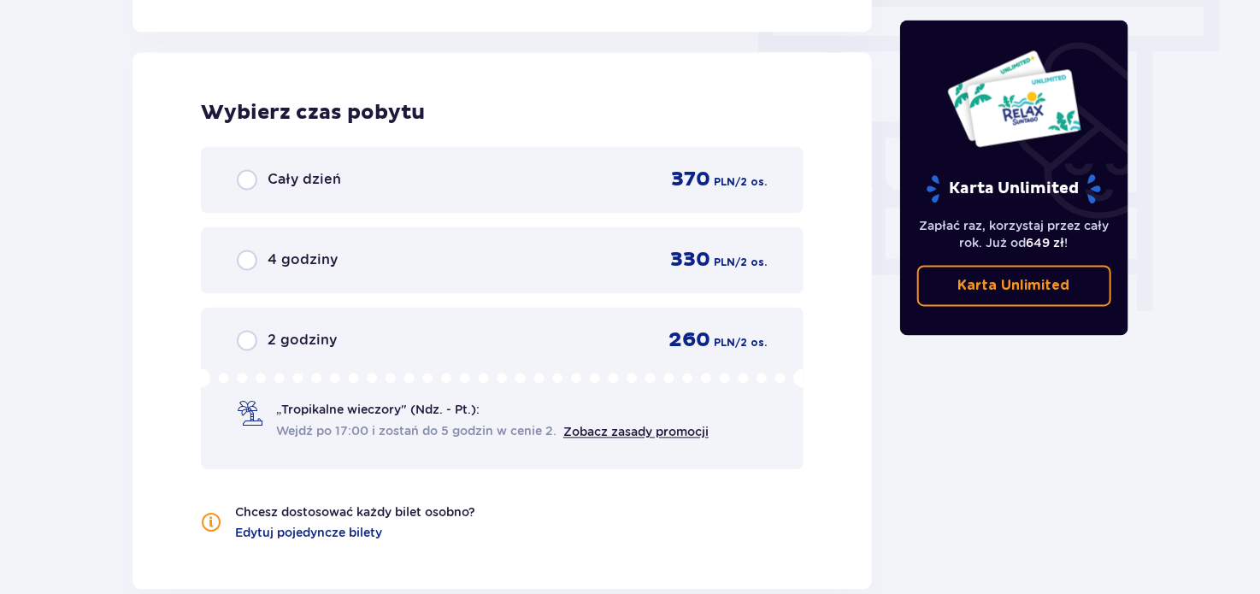
scroll to position [1543, 0]
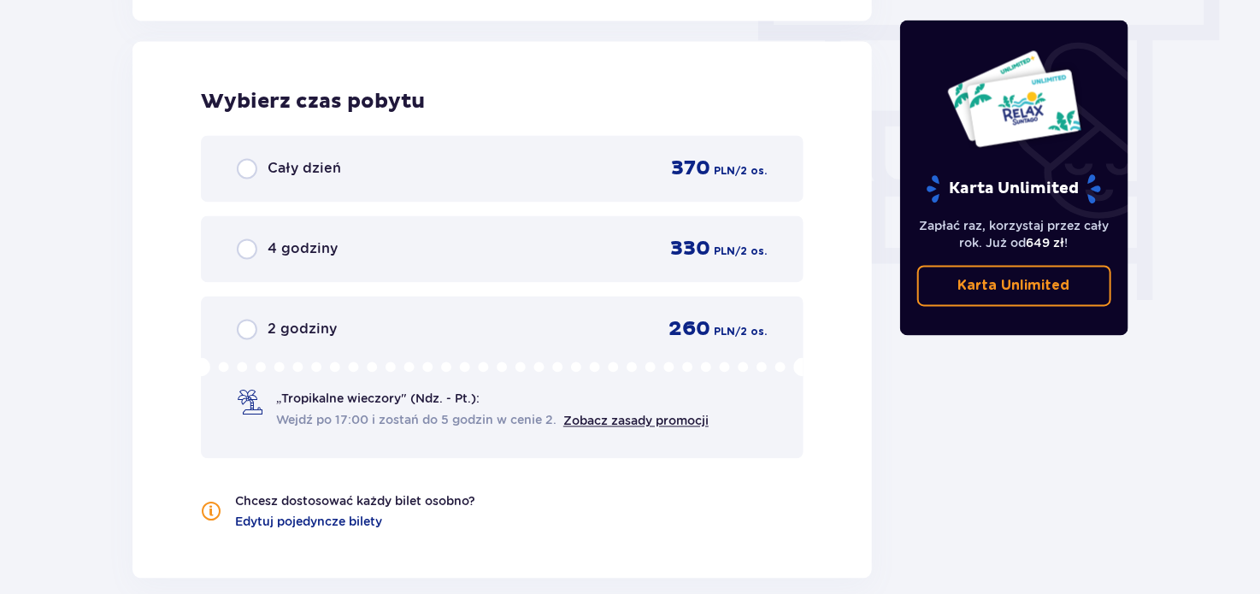
click at [344, 158] on div "Cały dzień 370 PLN / 2 os." at bounding box center [502, 169] width 531 height 26
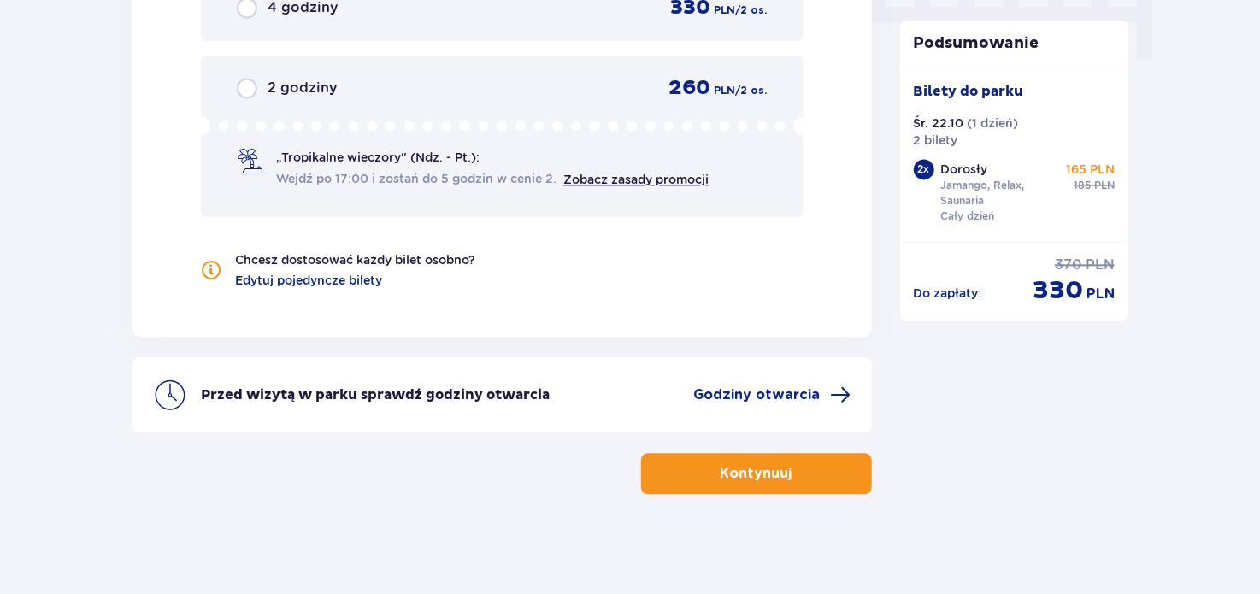
scroll to position [1771, 0]
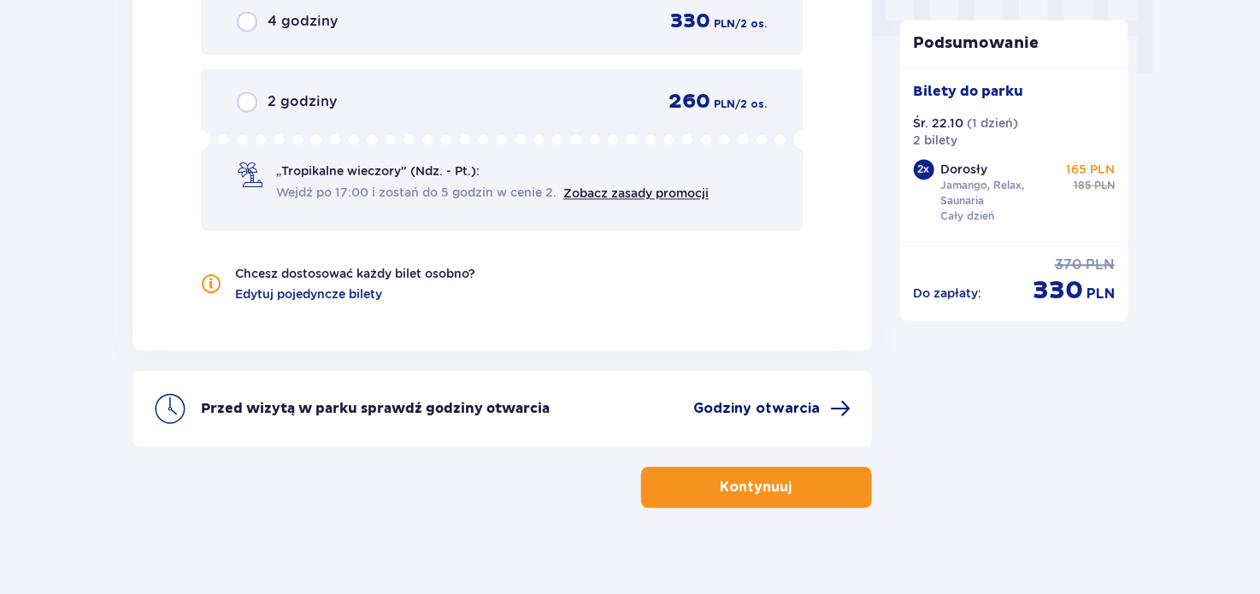
click at [714, 410] on span "Godziny otwarcia" at bounding box center [757, 408] width 126 height 19
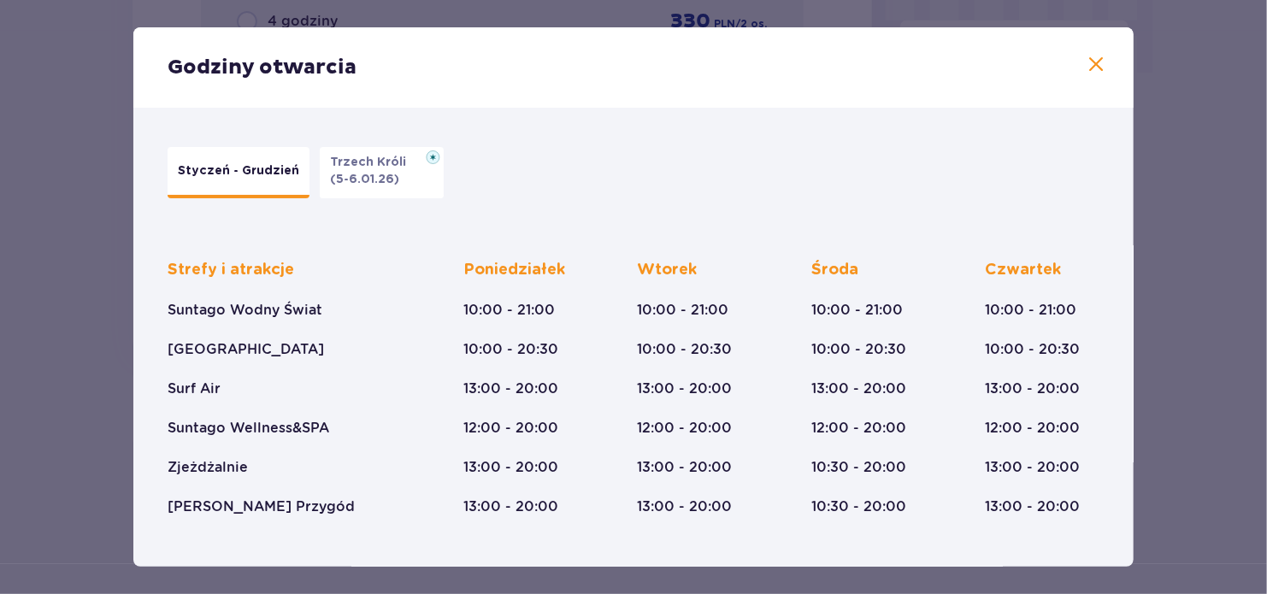
click at [1098, 60] on span at bounding box center [1095, 65] width 21 height 21
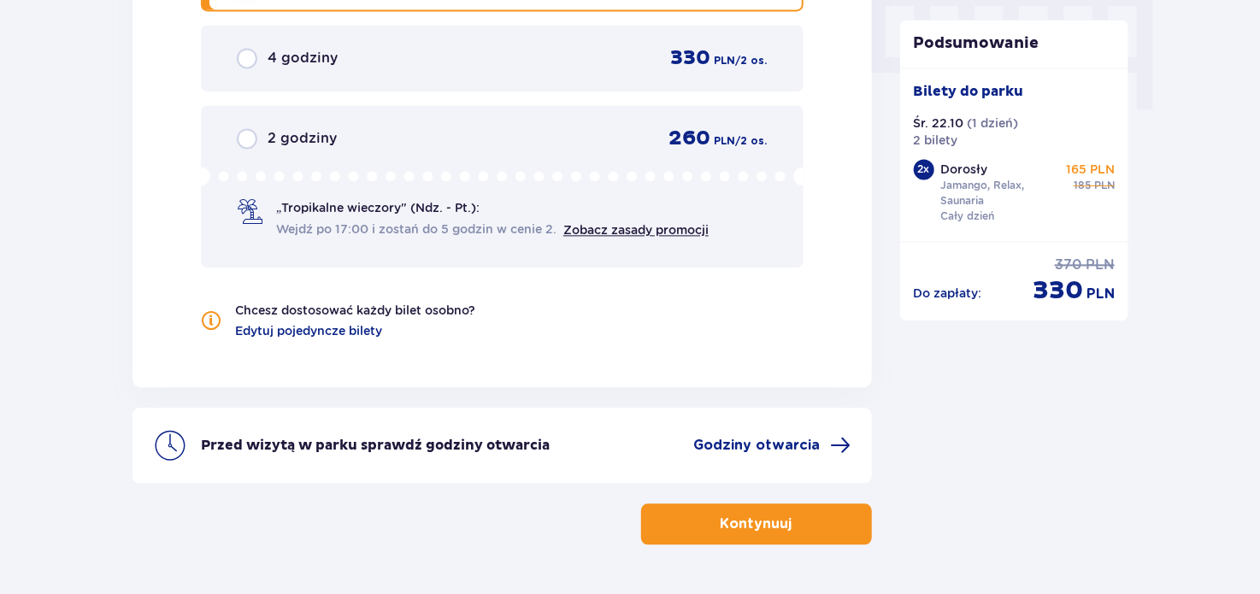
scroll to position [1737, 0]
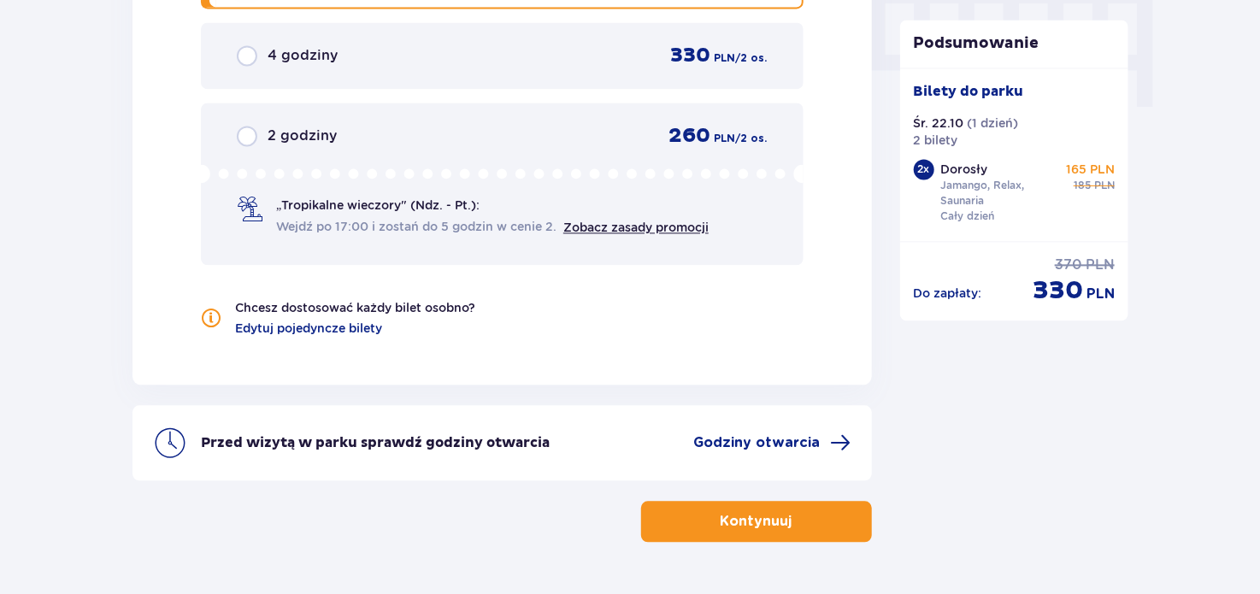
click at [815, 530] on button "Kontynuuj" at bounding box center [756, 521] width 231 height 41
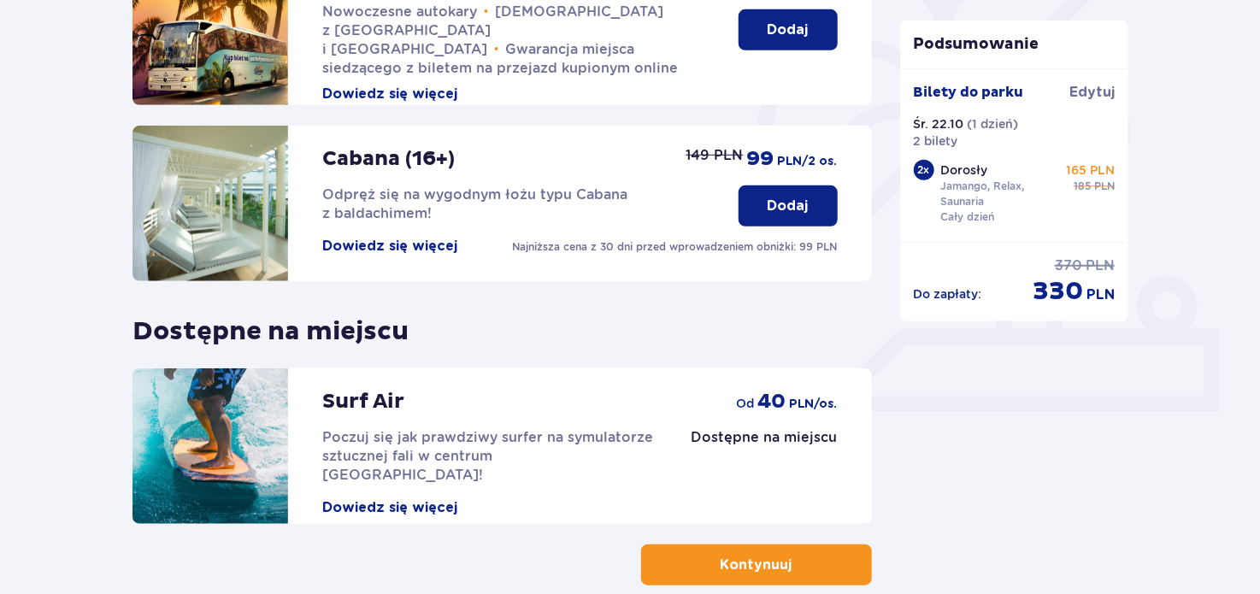
scroll to position [538, 0]
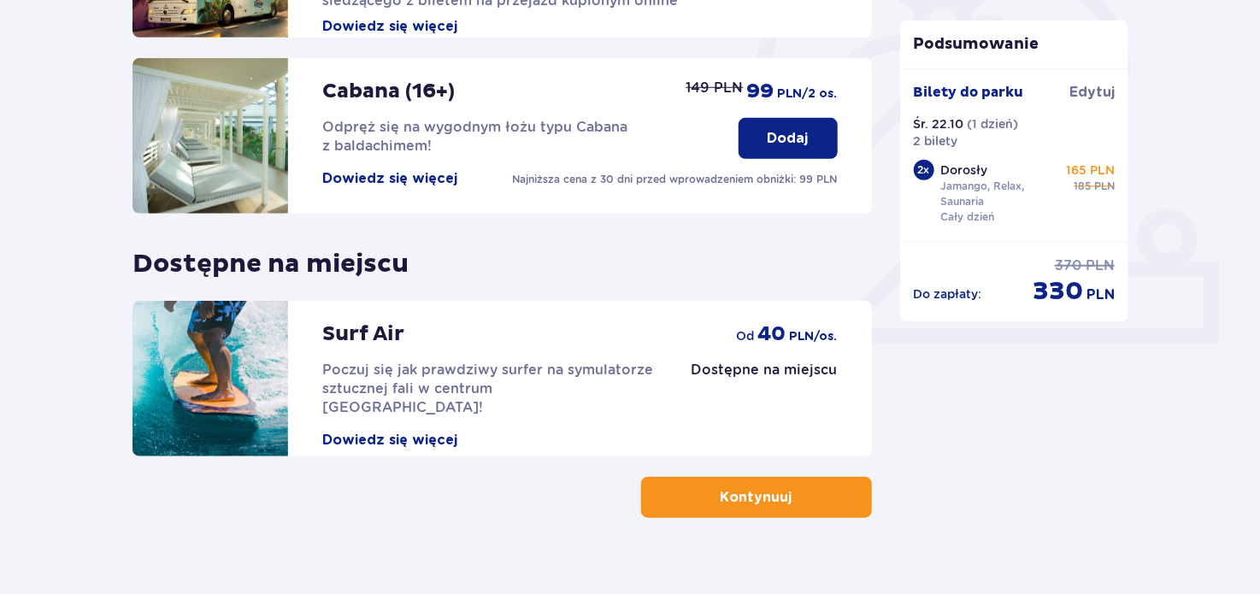
click at [723, 496] on p "Kontynuuj" at bounding box center [756, 497] width 72 height 19
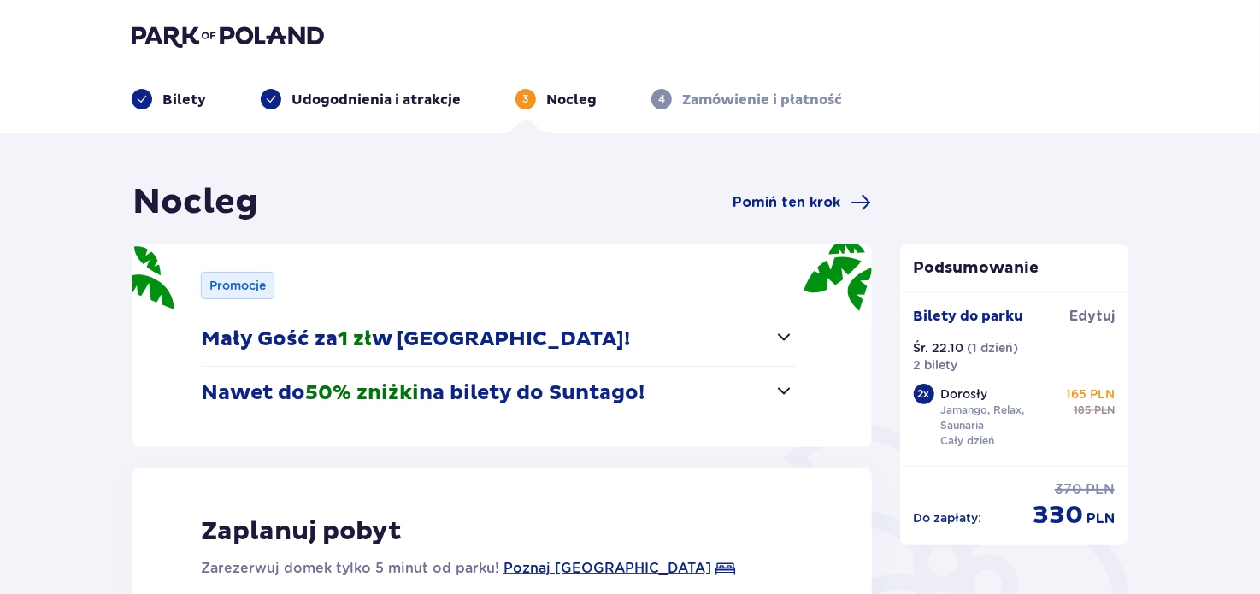
click at [793, 331] on span "button" at bounding box center [784, 336] width 21 height 21
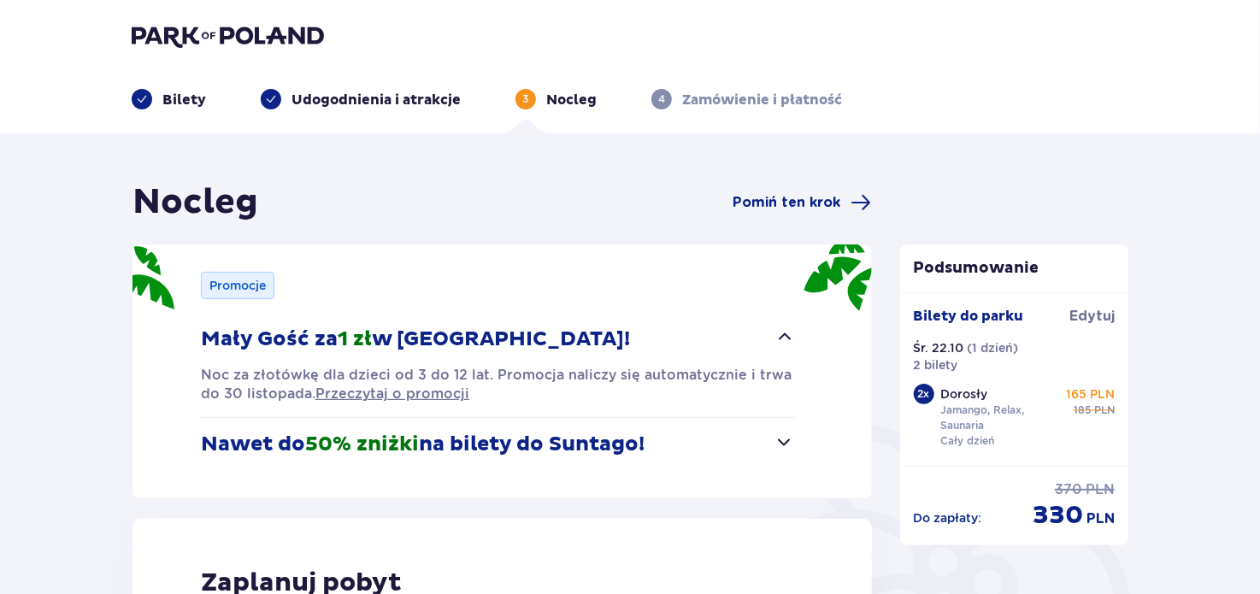
click at [793, 331] on span "button" at bounding box center [784, 336] width 21 height 21
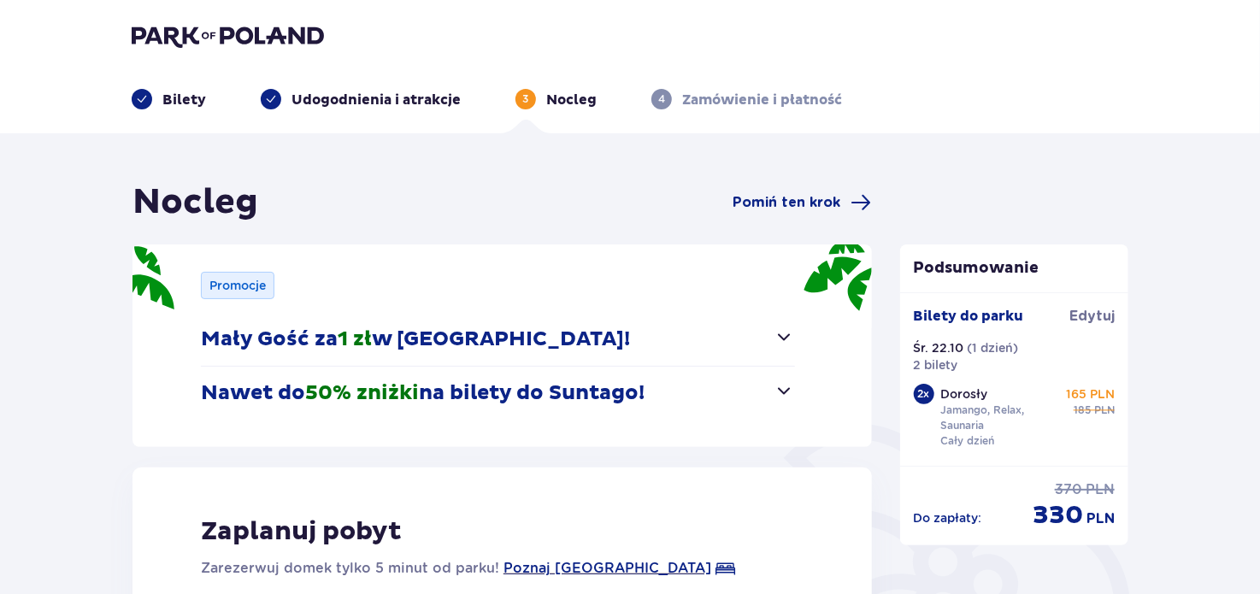
click at [789, 394] on span "button" at bounding box center [784, 390] width 21 height 21
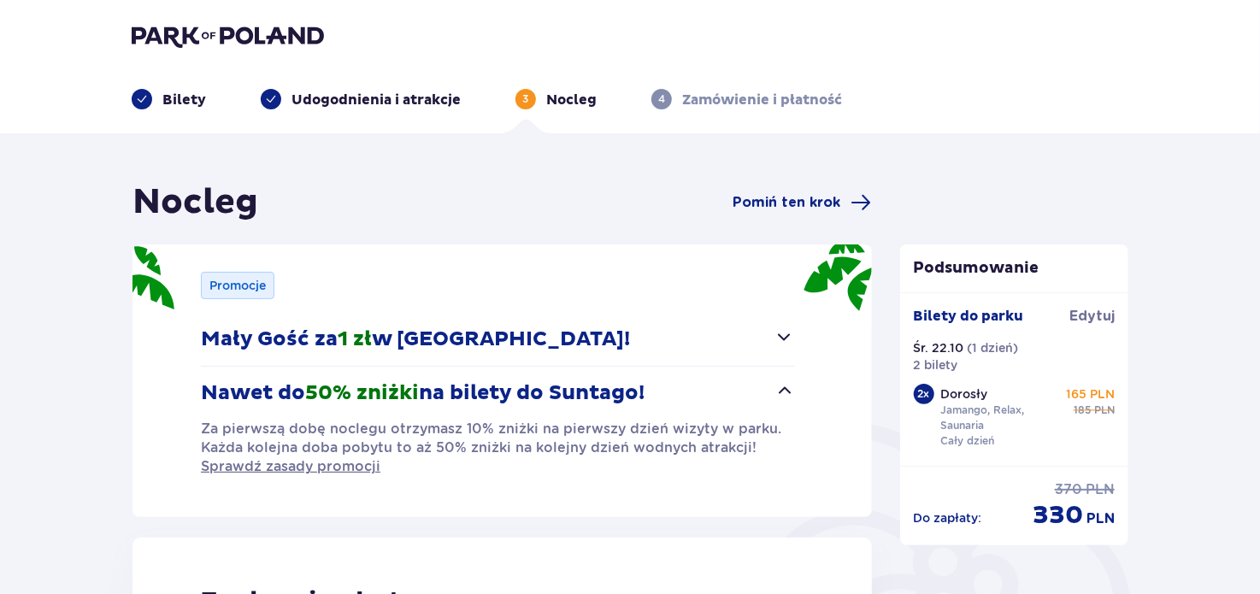
click at [789, 394] on span "button" at bounding box center [784, 390] width 21 height 21
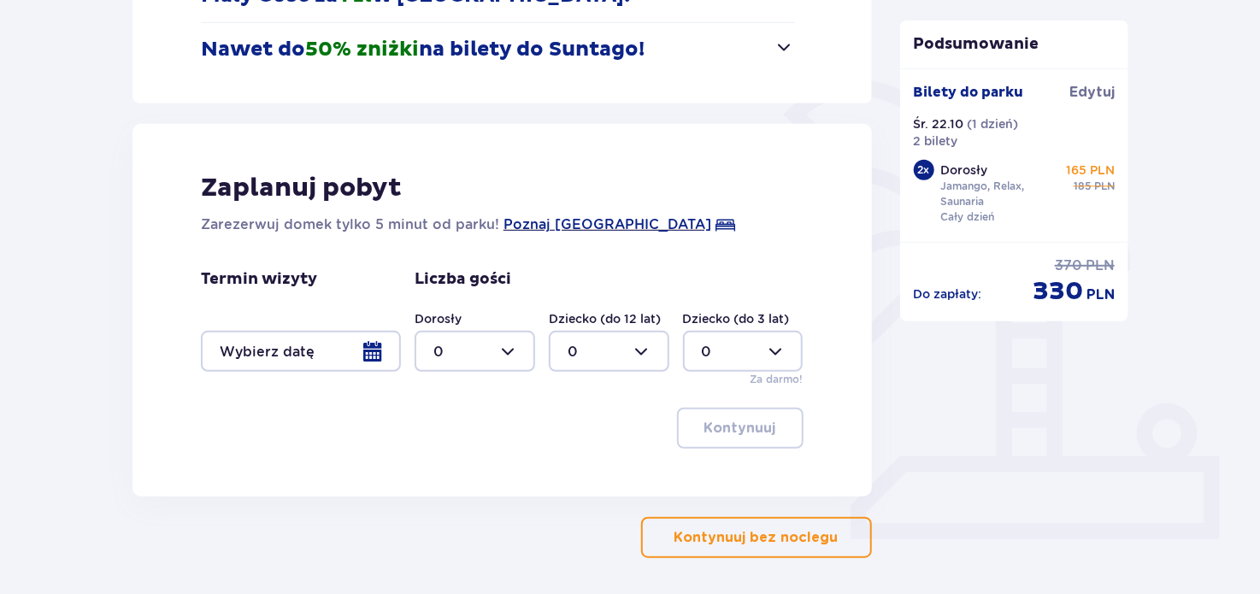
scroll to position [409, 0]
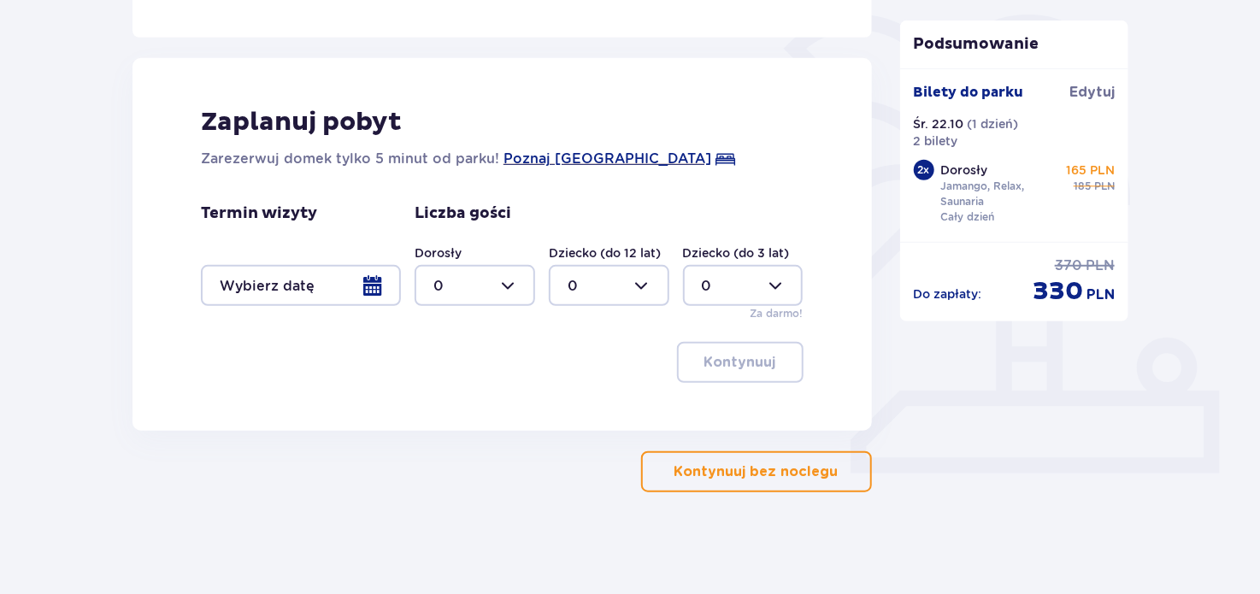
click at [784, 475] on p "Kontynuuj bez noclegu" at bounding box center [756, 471] width 164 height 19
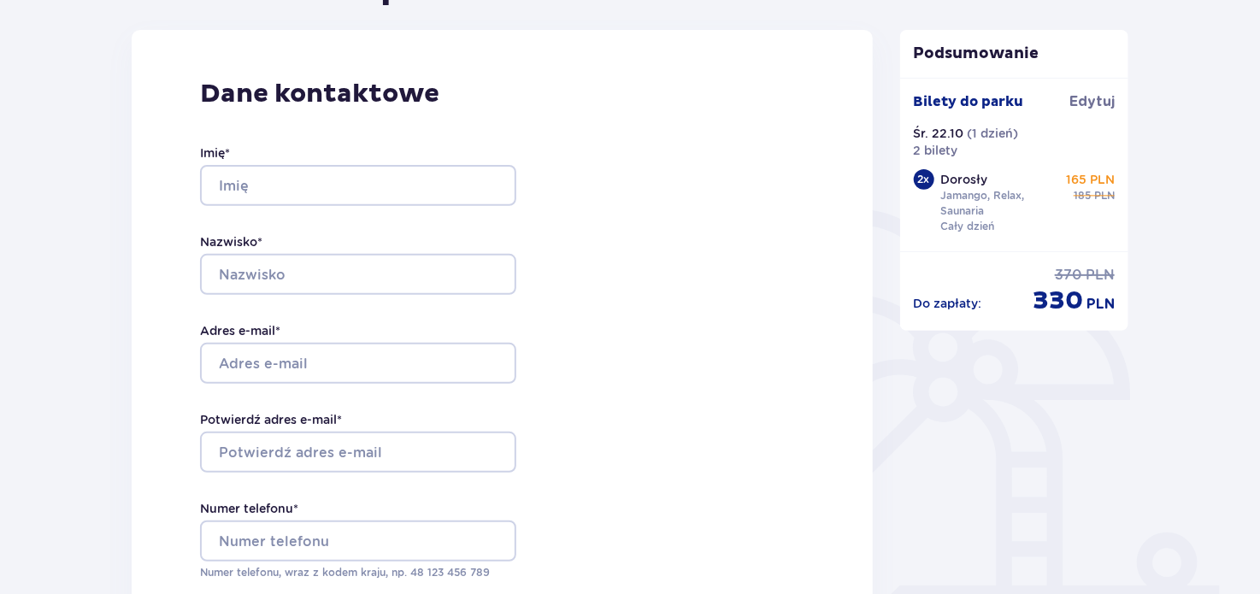
scroll to position [215, 0]
click at [400, 166] on input "Imię *" at bounding box center [358, 184] width 316 height 41
type input "Kacper"
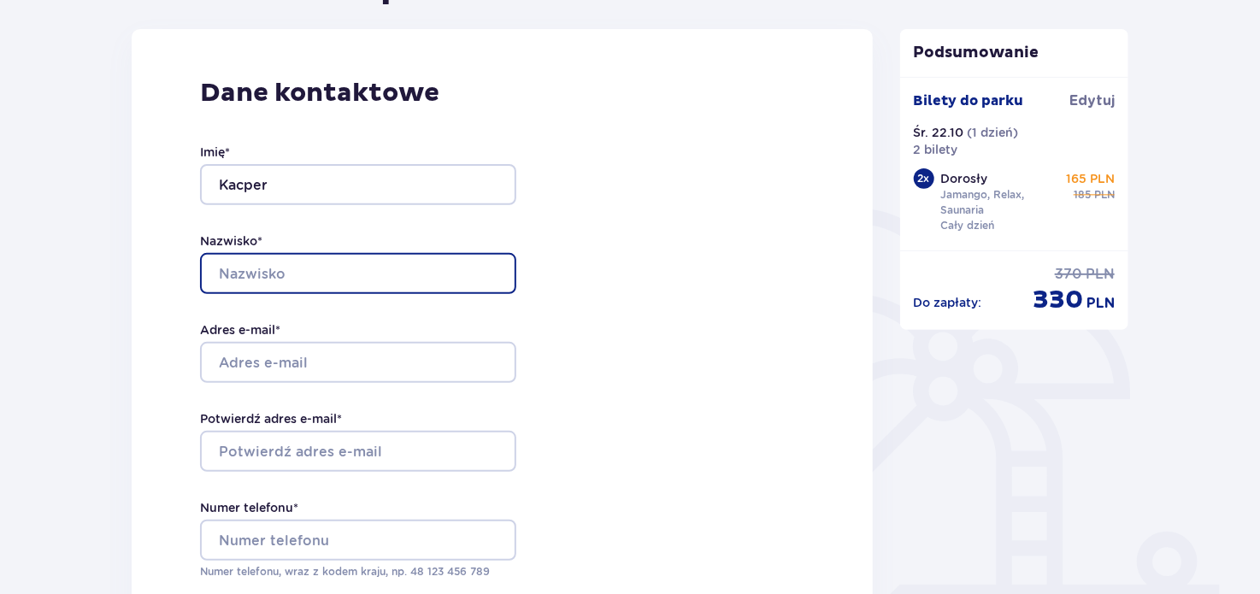
type input "Dybała"
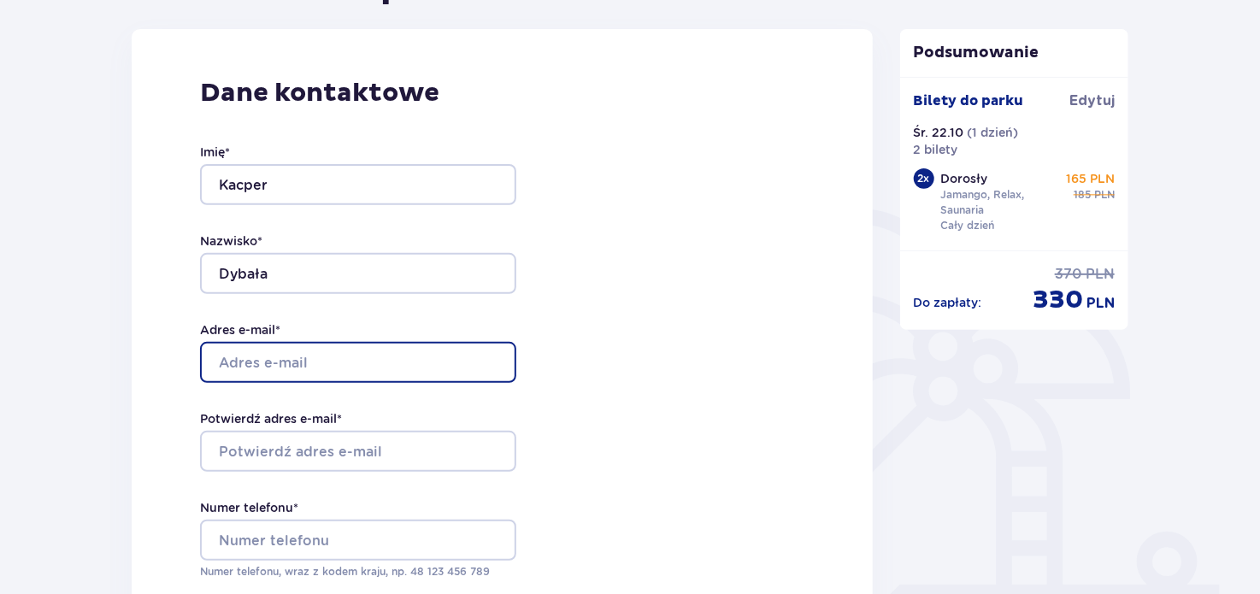
type input "[EMAIL_ADDRESS][DOMAIN_NAME]"
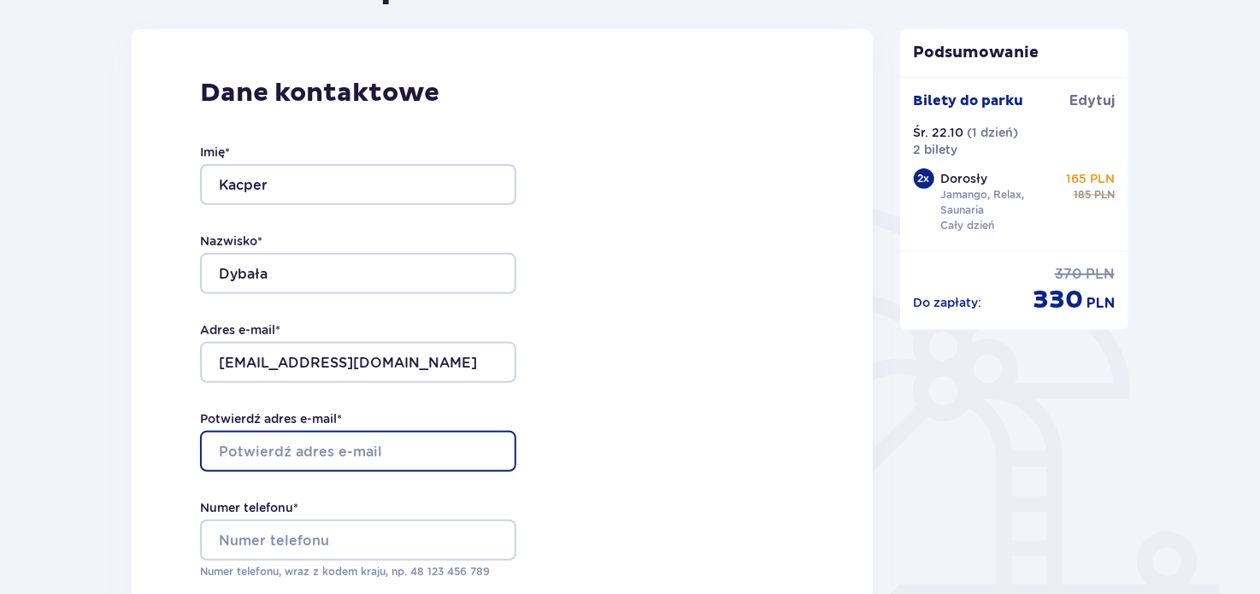
type input "[EMAIL_ADDRESS][DOMAIN_NAME]"
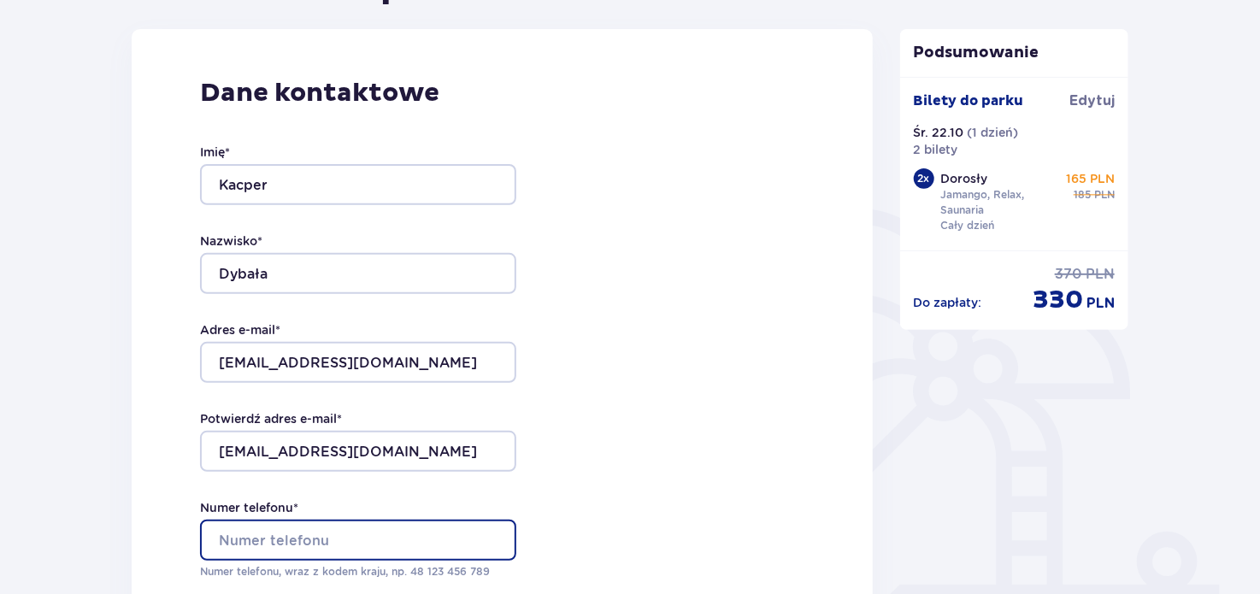
type input "+48508375735"
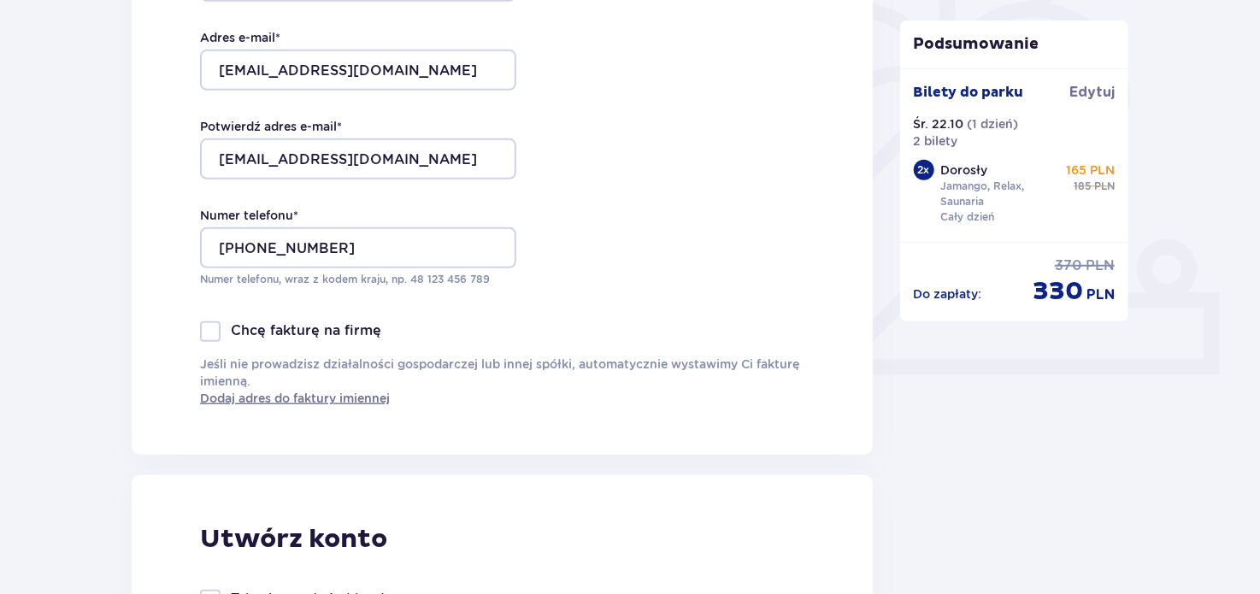
scroll to position [850, 0]
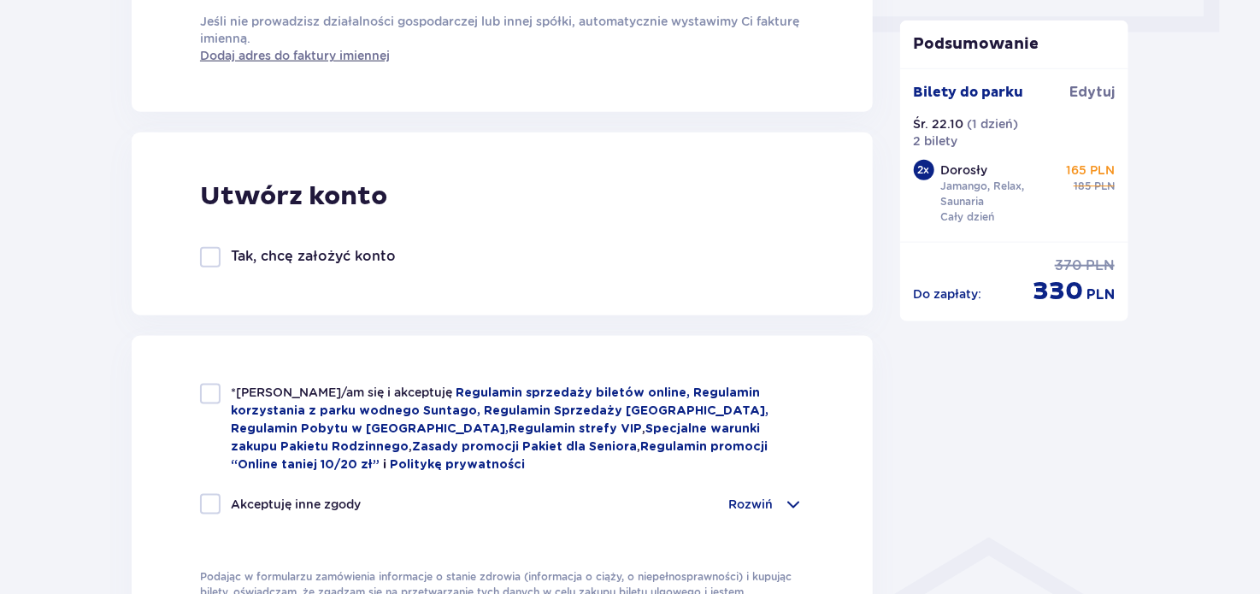
click at [212, 257] on div at bounding box center [210, 257] width 21 height 21
checkbox input "true"
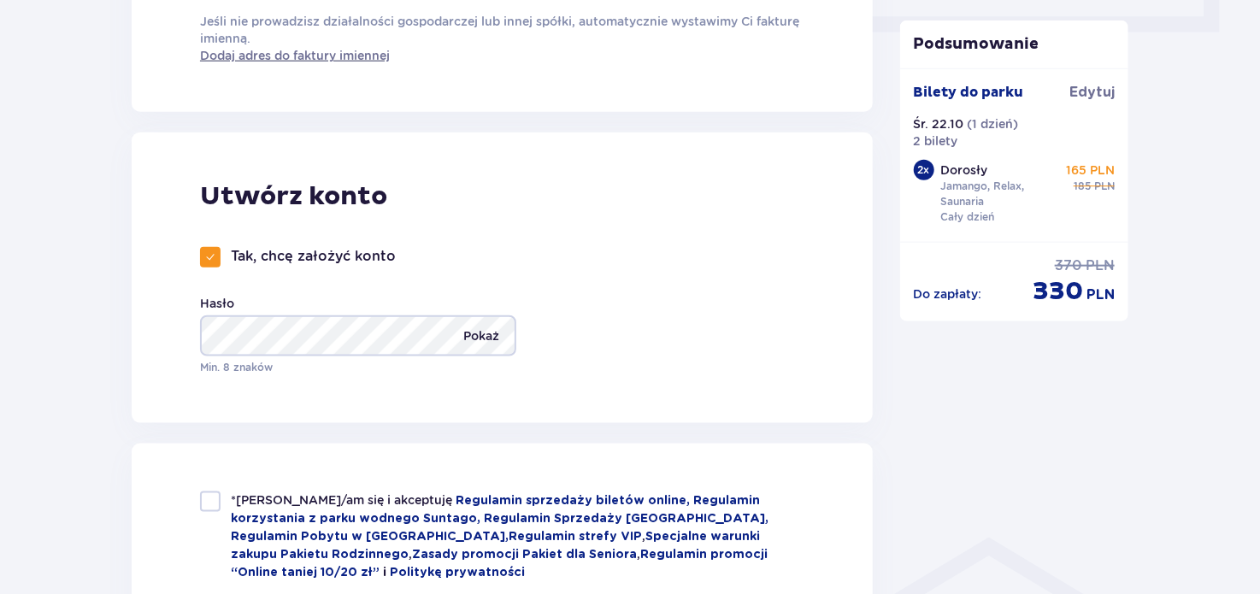
click at [488, 338] on p "Pokaż" at bounding box center [481, 335] width 36 height 41
click at [488, 338] on p "Ukryj" at bounding box center [483, 335] width 32 height 41
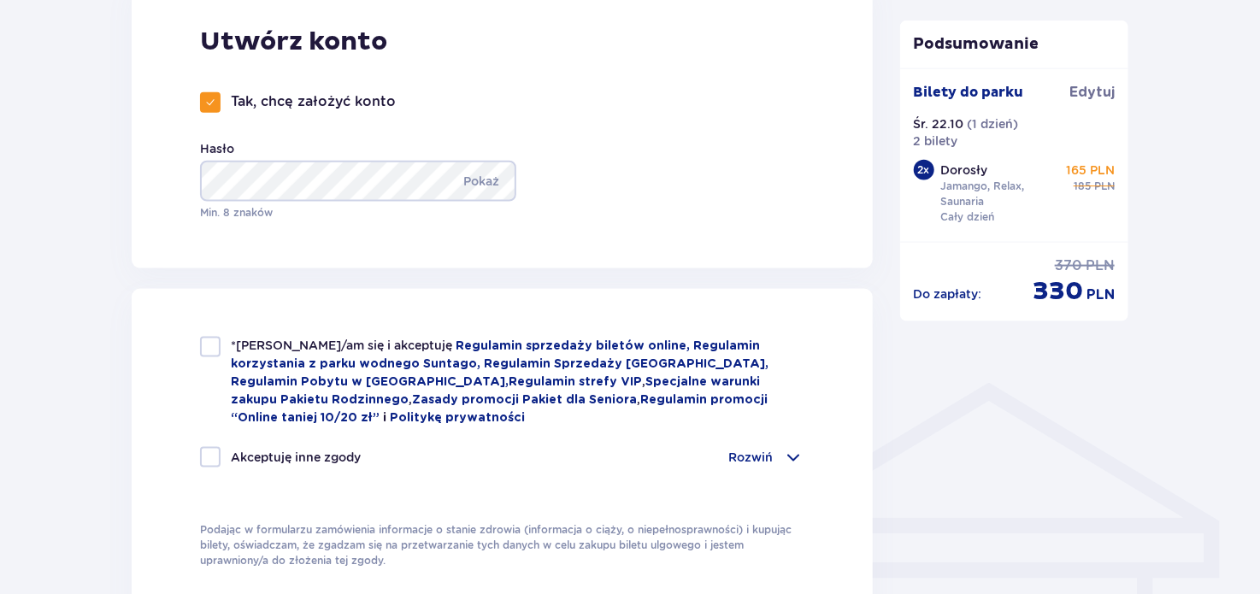
scroll to position [1005, 0]
click at [220, 345] on div at bounding box center [210, 347] width 21 height 21
checkbox input "true"
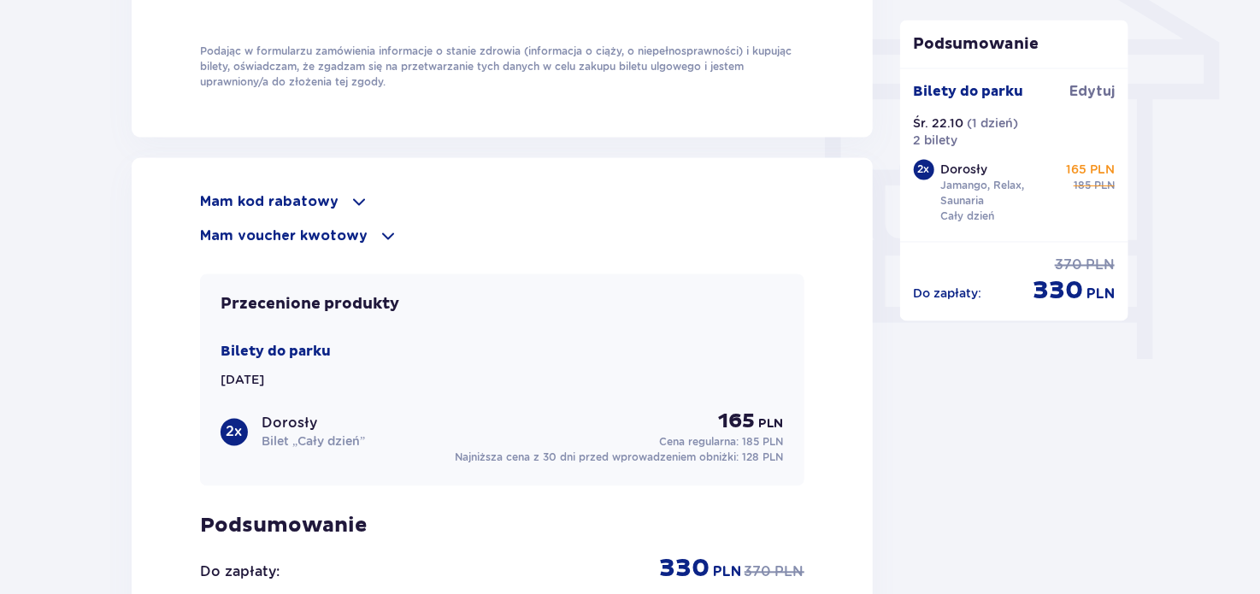
scroll to position [1661, 0]
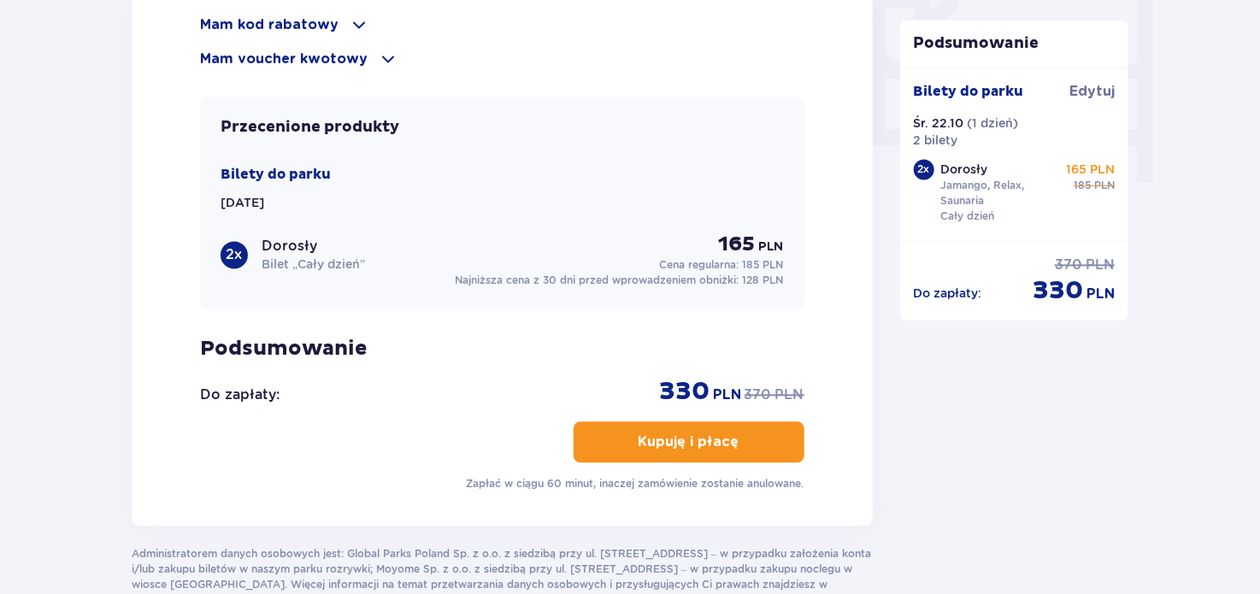
click at [742, 438] on span "button" at bounding box center [742, 442] width 21 height 21
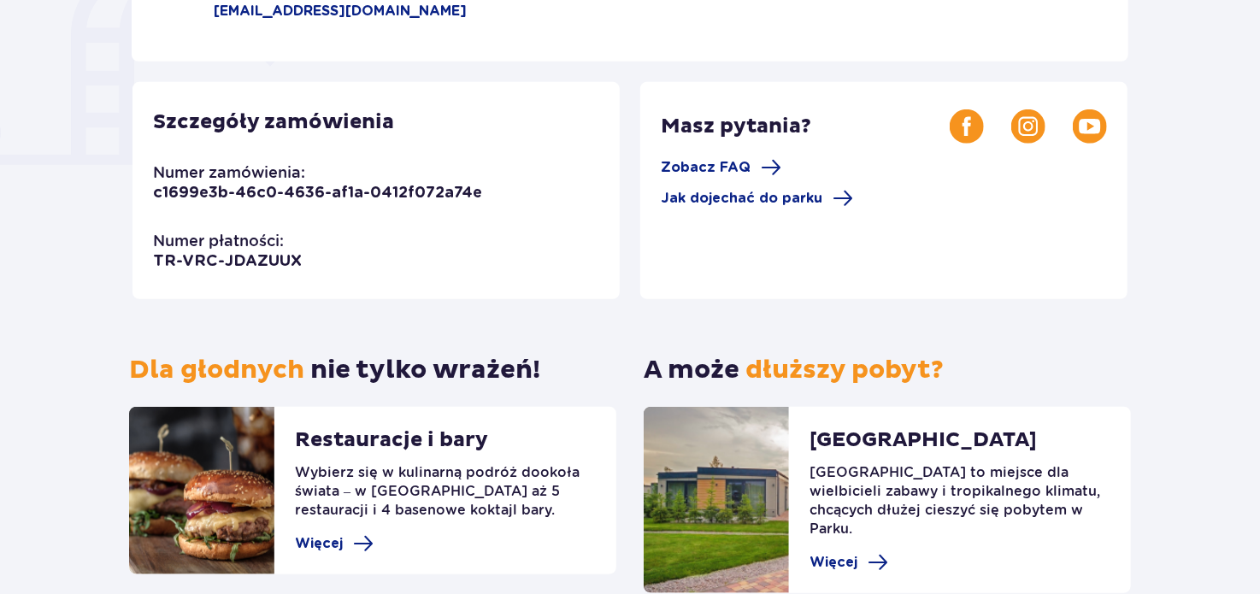
scroll to position [512, 0]
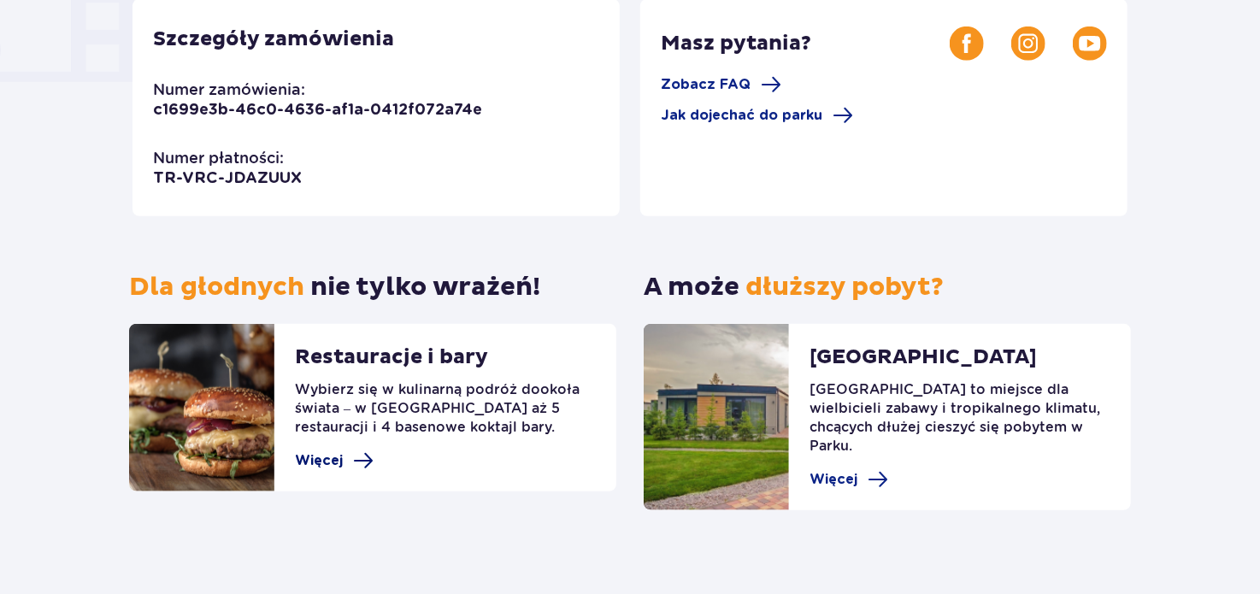
click at [349, 465] on span "Więcej" at bounding box center [334, 460] width 79 height 21
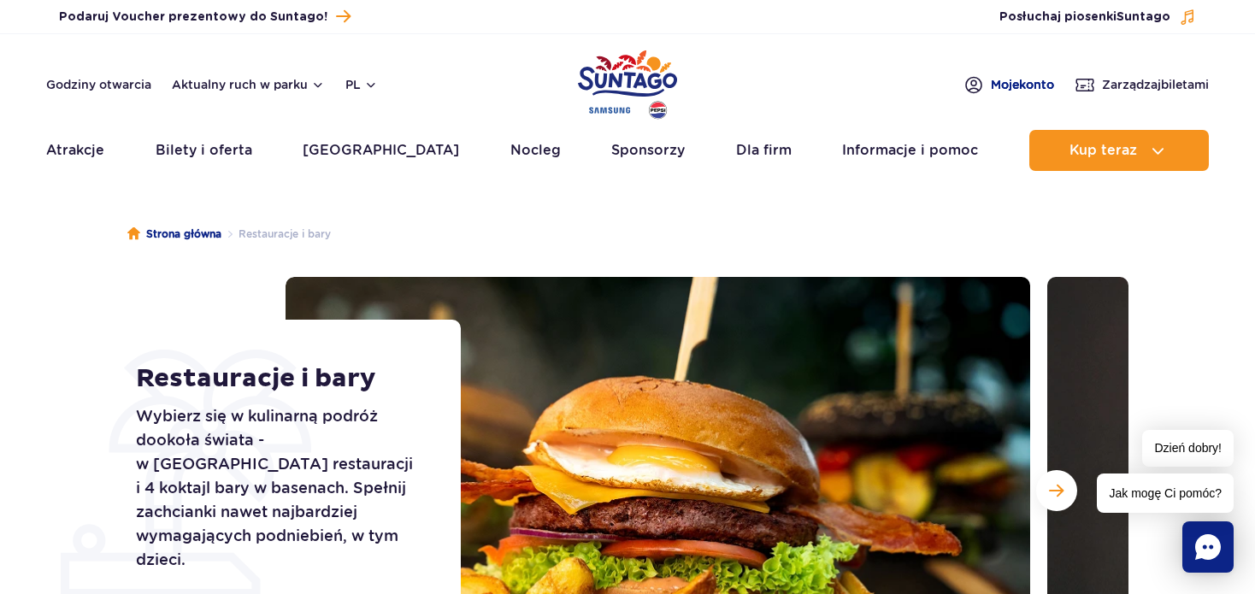
click at [1018, 84] on span "Moje konto" at bounding box center [1022, 84] width 63 height 17
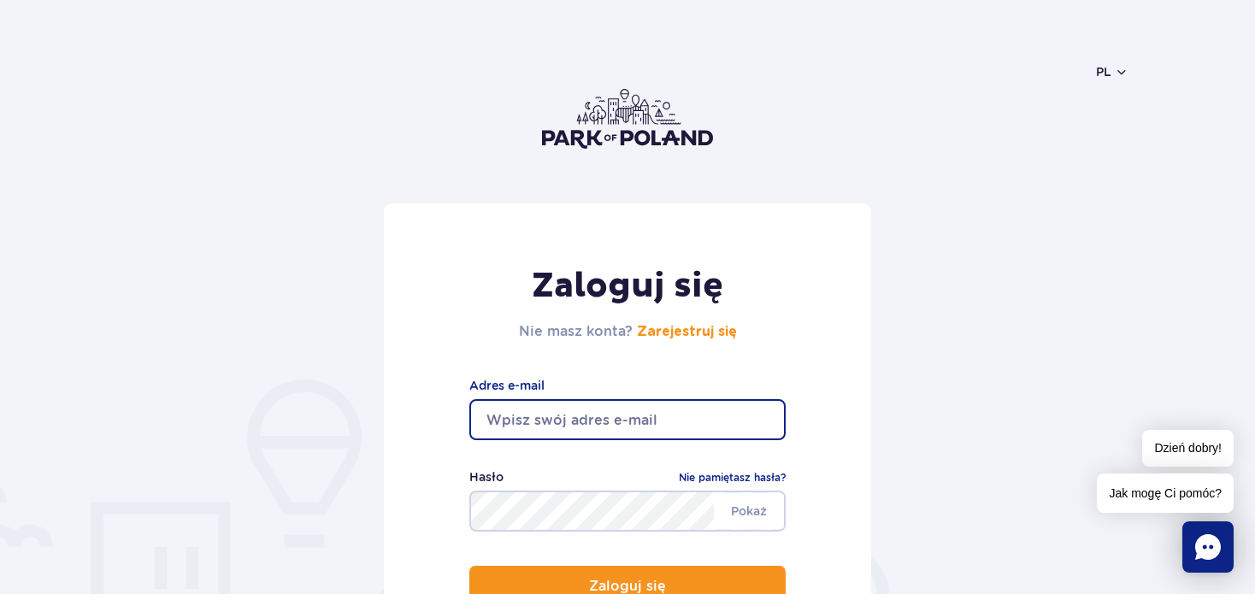
click at [519, 435] on input "email" at bounding box center [627, 419] width 316 height 41
type input "luckarz@wp.pl"
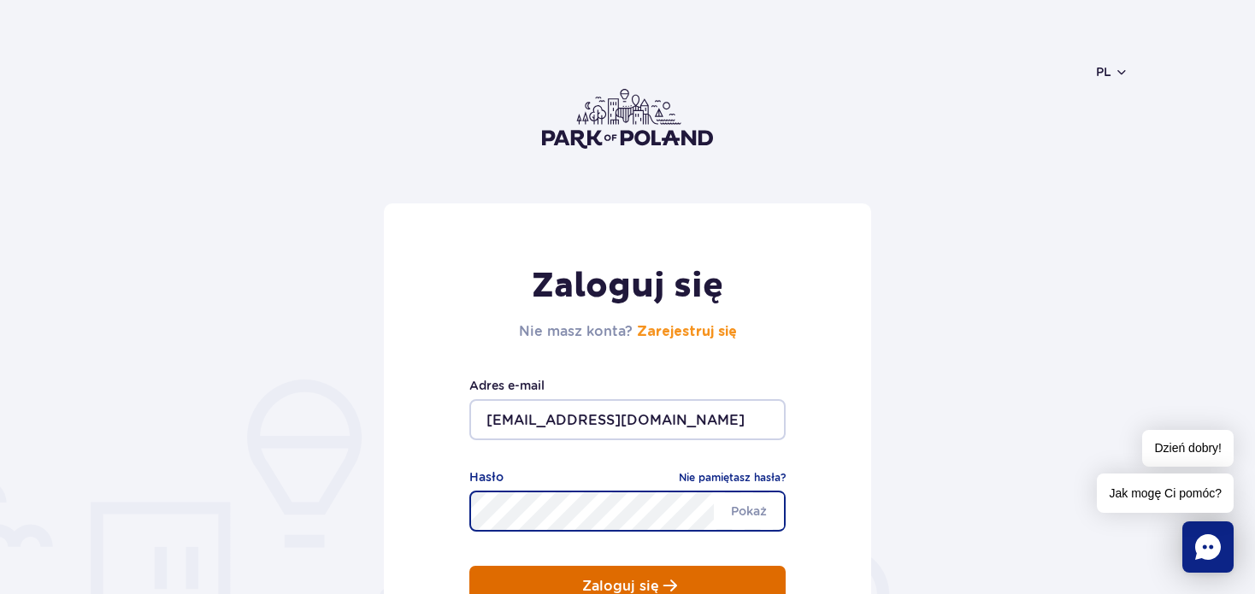
click at [645, 581] on p "Zaloguj się" at bounding box center [620, 586] width 77 height 15
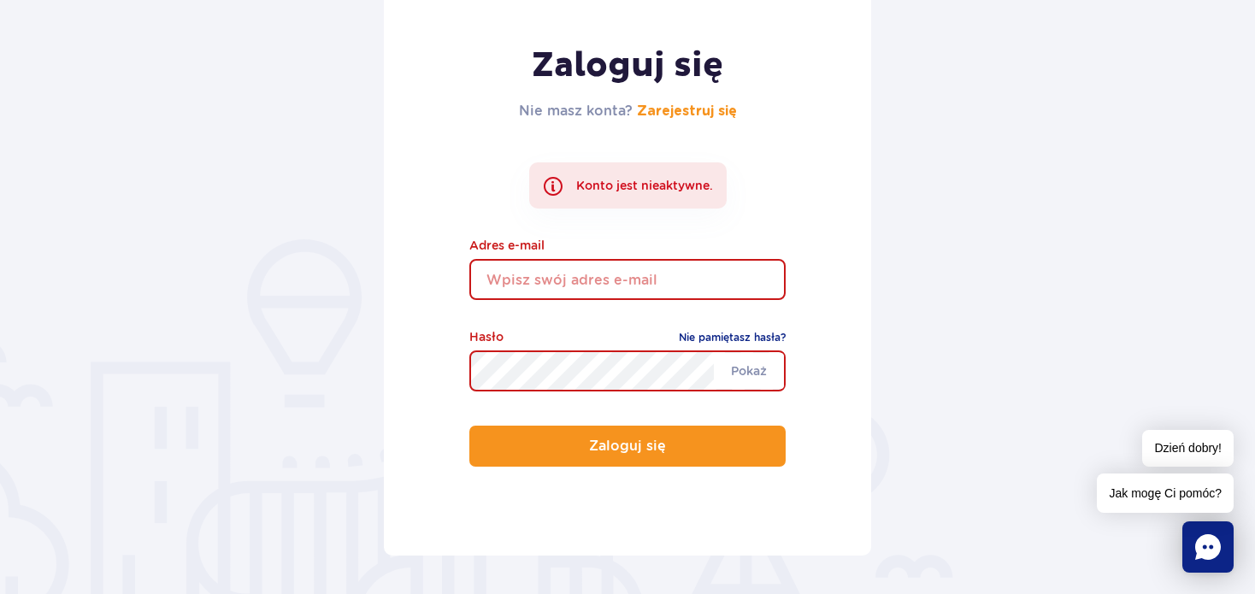
scroll to position [222, 0]
